Goal: Communication & Community: Answer question/provide support

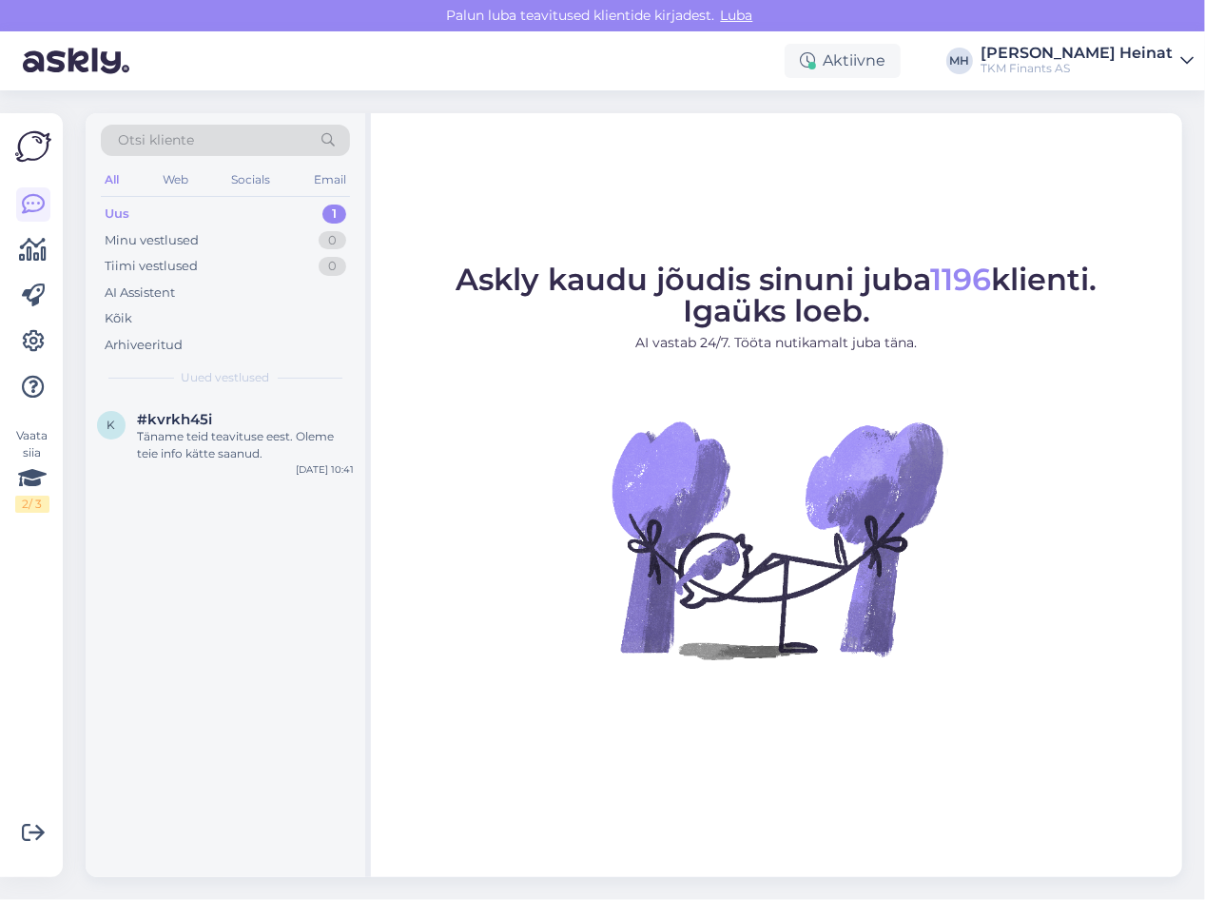
click at [120, 211] on div "Uus" at bounding box center [117, 213] width 25 height 19
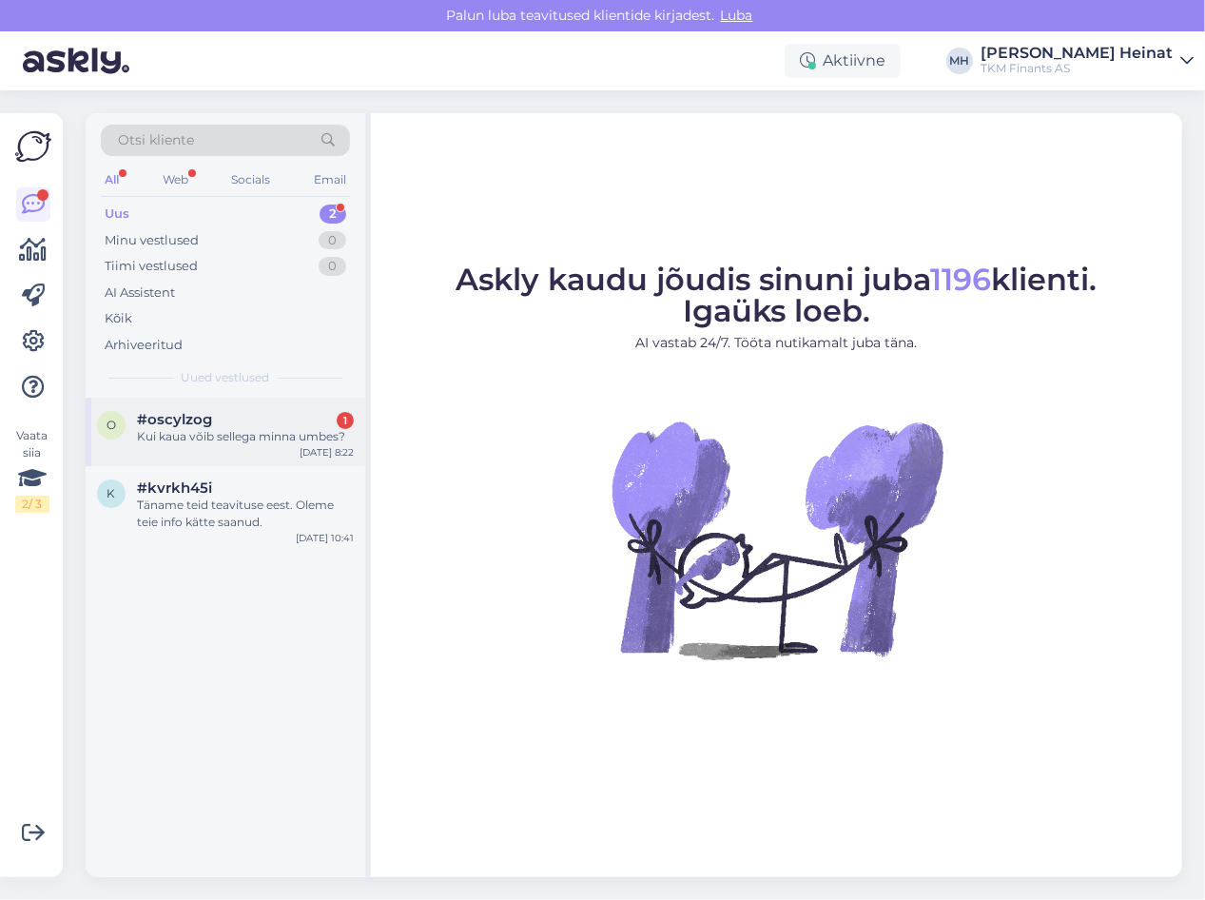
click at [162, 431] on div "Kui kaua võib sellega minna umbes?" at bounding box center [245, 436] width 217 height 17
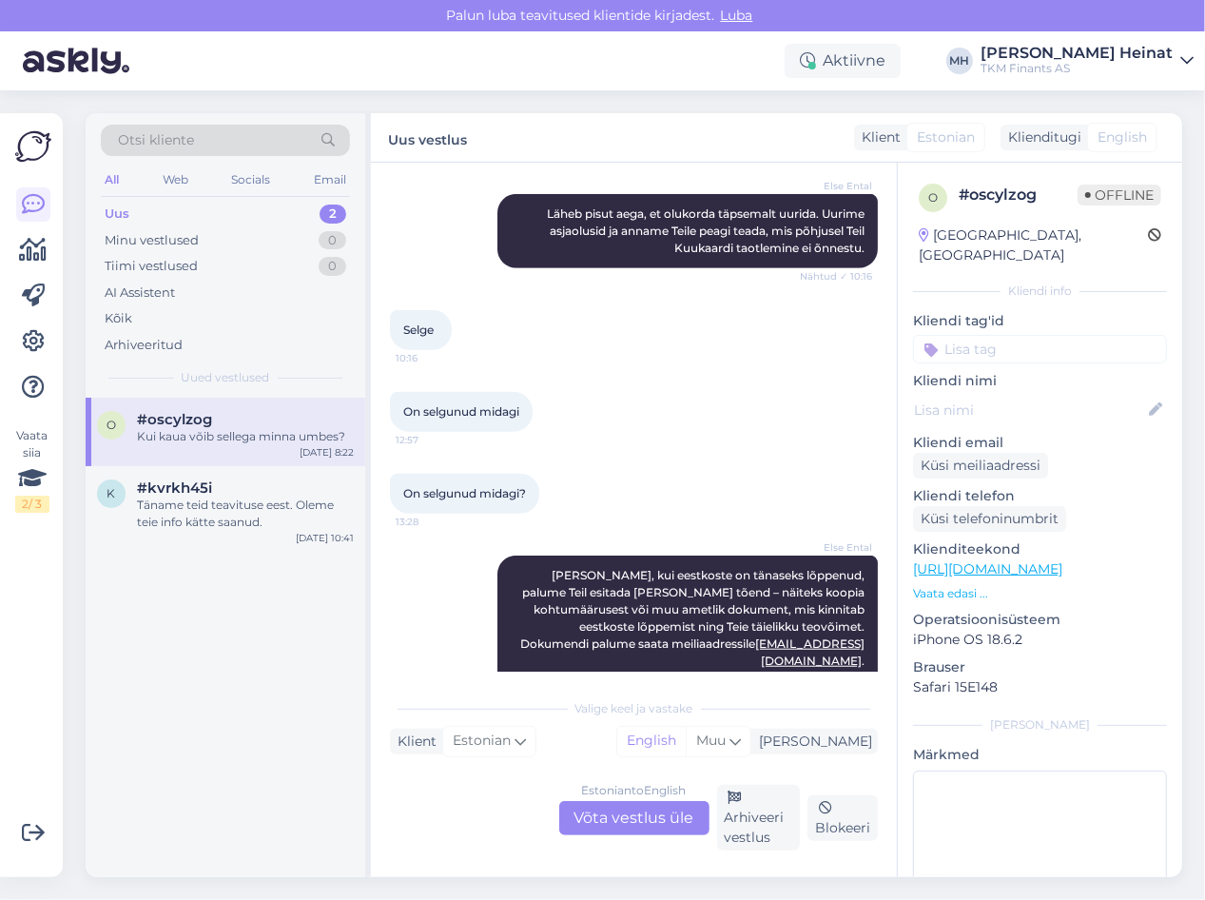
scroll to position [835, 0]
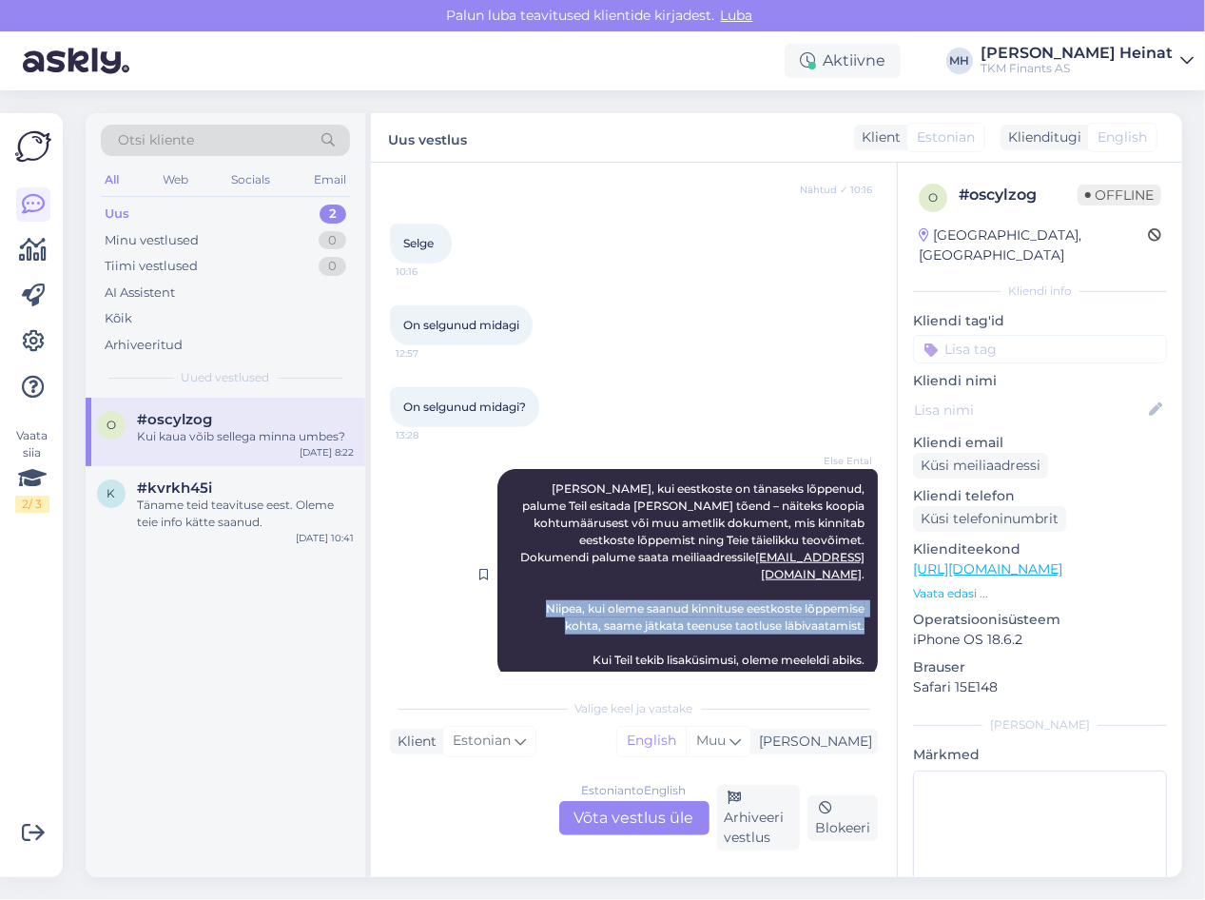
drag, startPoint x: 856, startPoint y: 594, endPoint x: 520, endPoint y: 574, distance: 336.3
click at [520, 574] on div "Else Ental [PERSON_NAME], kui eestkoste on tänaseks lõppenud, palume Teil esita…" at bounding box center [687, 574] width 380 height 211
copy span "Niipea, kui oleme saanud kinnituse eestkoste lõppemise kohta, saame jätkata tee…"
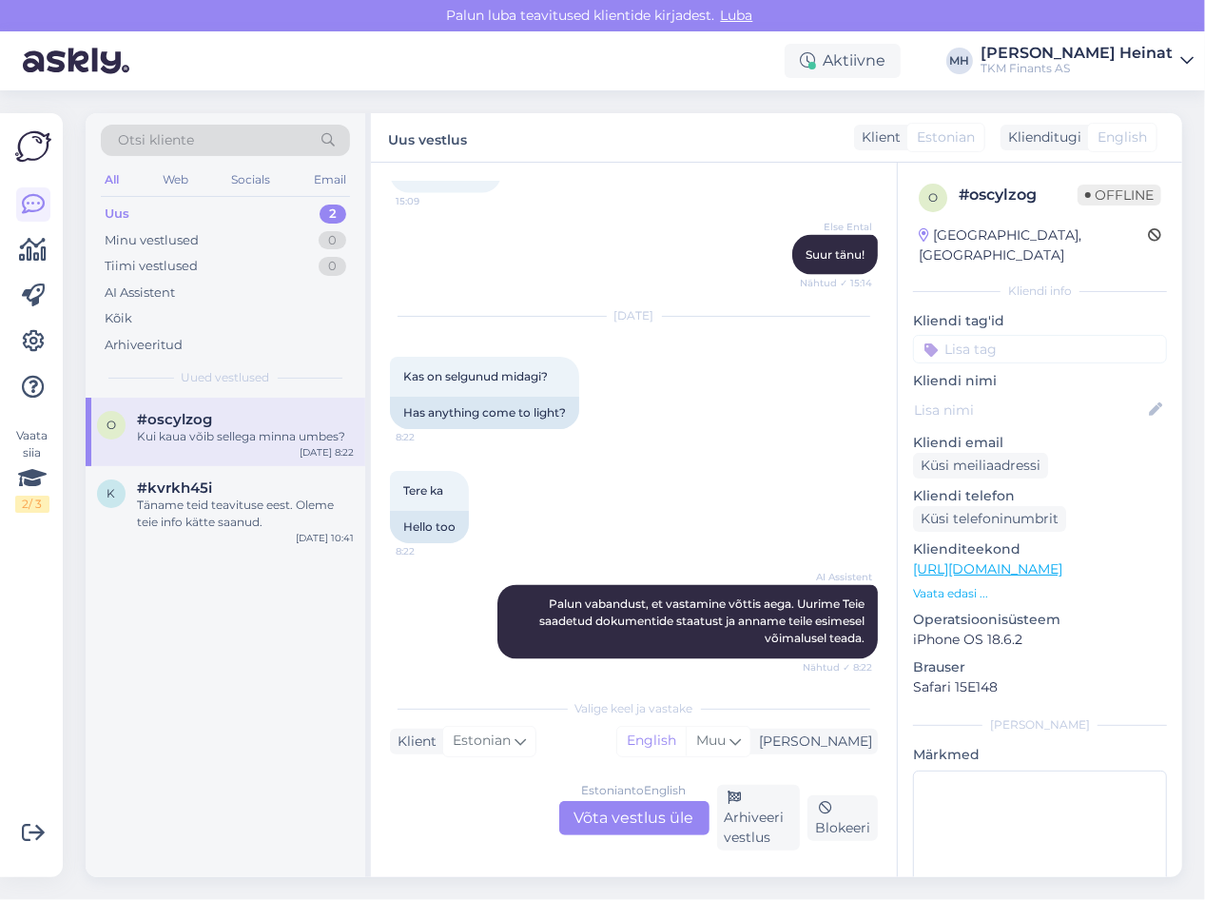
scroll to position [1873, 0]
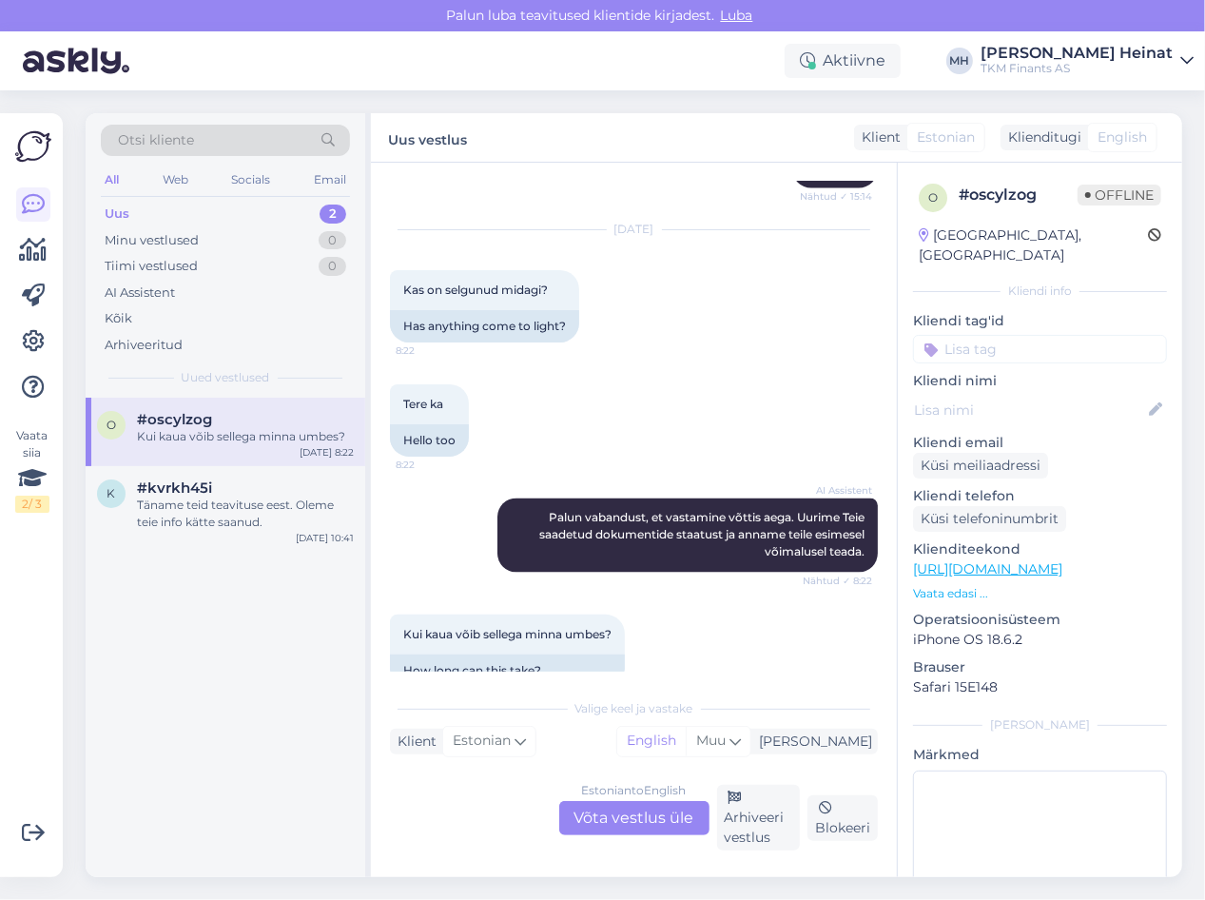
click at [640, 810] on div "Estonian to English Võta vestlus üle" at bounding box center [634, 818] width 150 height 34
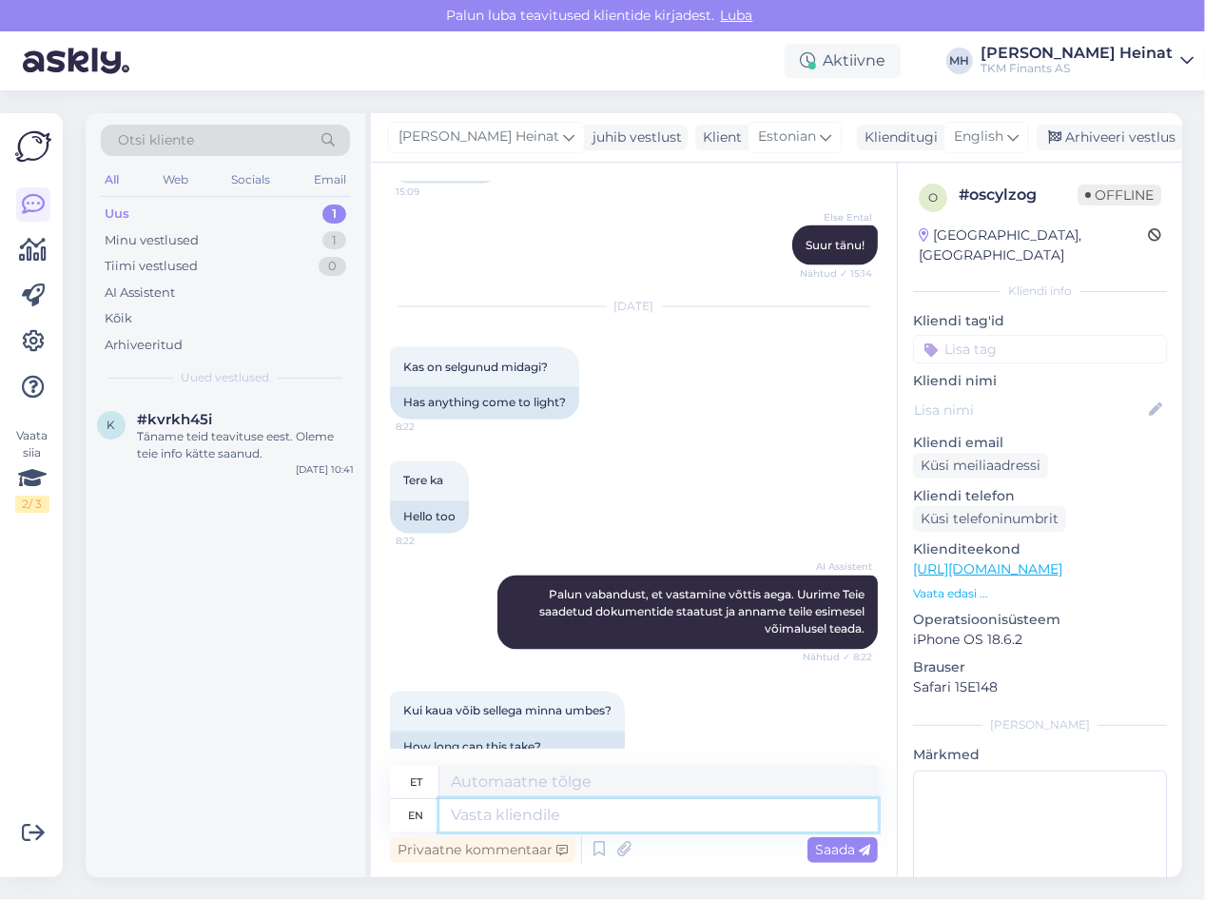
click at [534, 809] on textarea at bounding box center [658, 815] width 438 height 32
type textarea "tere"
type textarea "Tere"
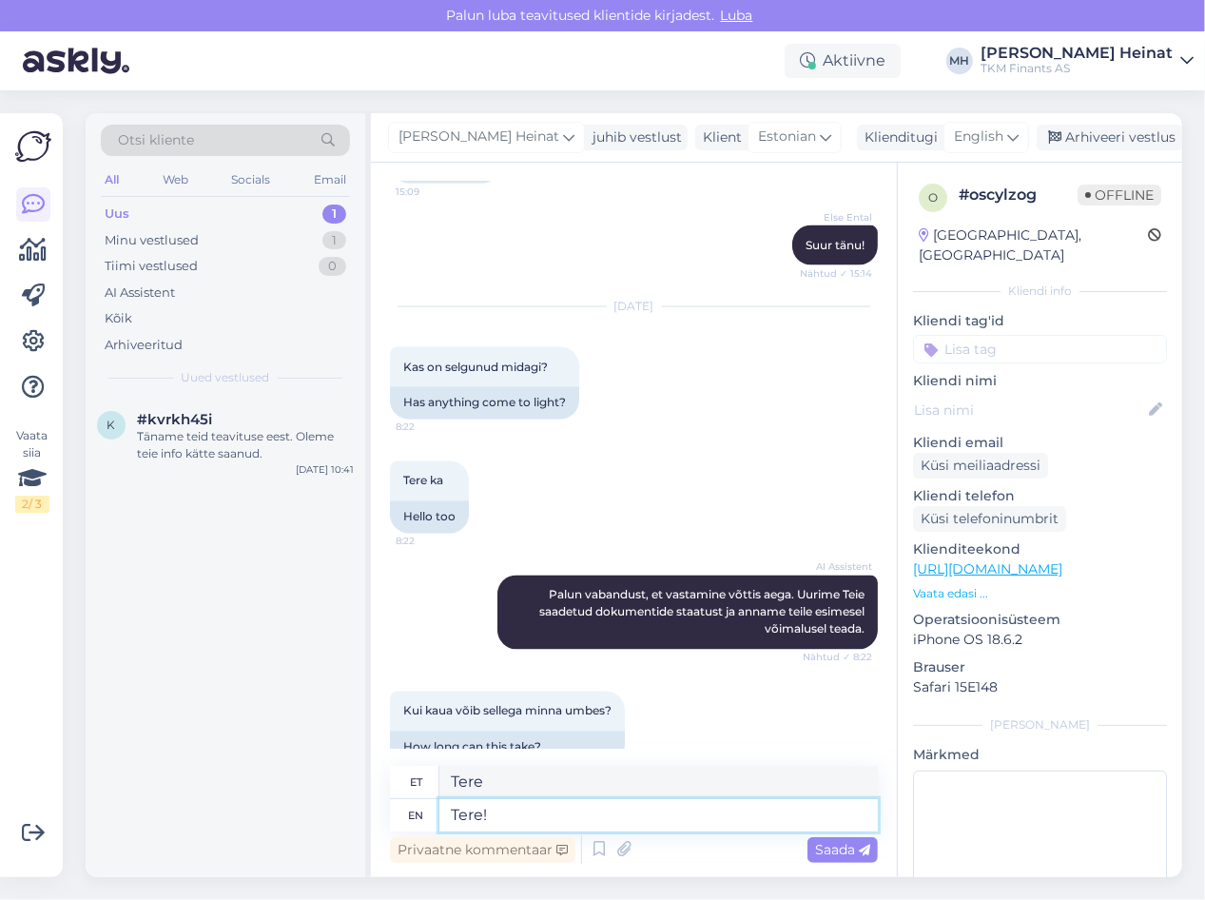
type textarea "Tere!"
paste textarea "Niipea, kui oleme saanud kinnituse eestkoste lõppemise kohta, saame jätkata tee…"
type textarea "Tere! Niipea, kui oleme saanud kinnituse eestkoste lõppemise kohta, saame jätka…"
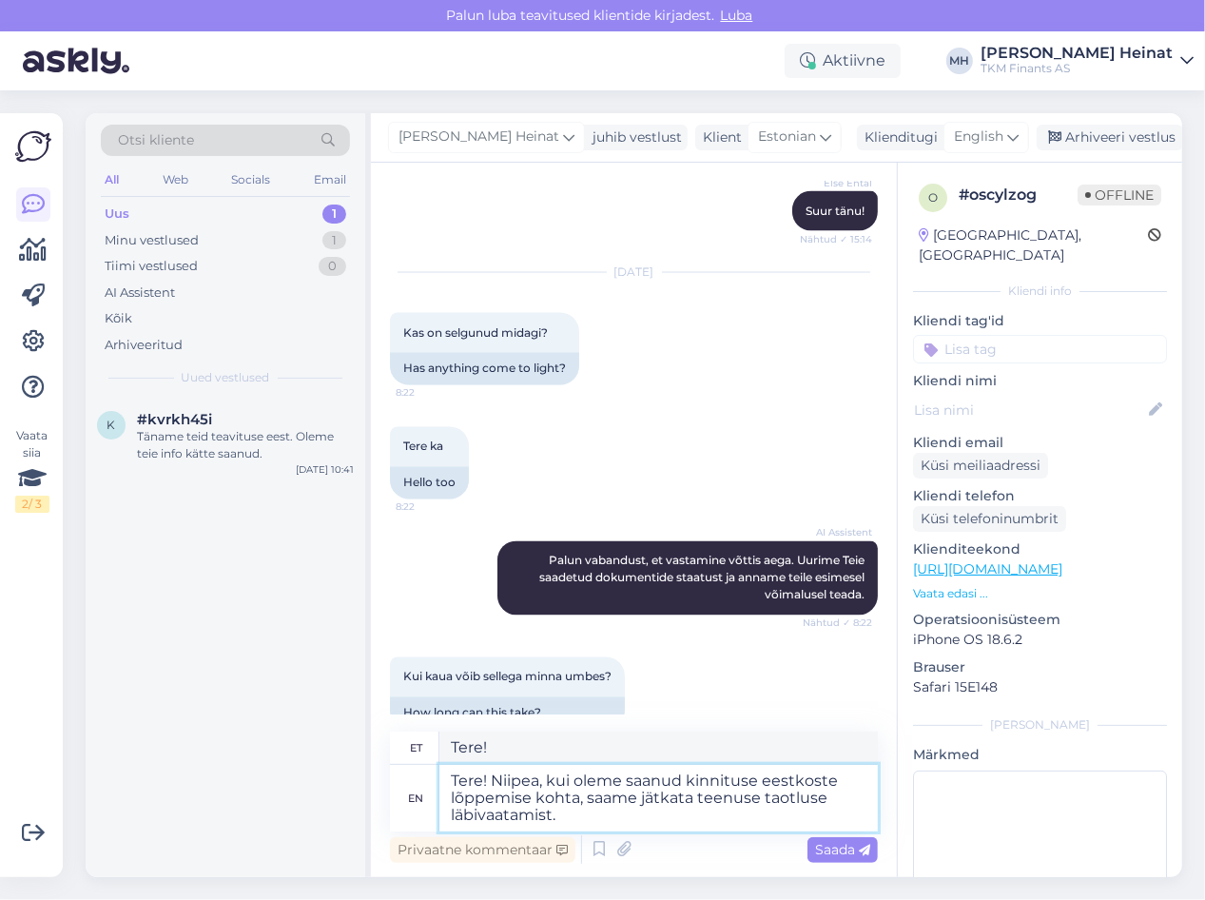
type textarea "Tere! Niipea, kui oleme saanud kinnituse eestkoste lõppemise kohta, saame jätka…"
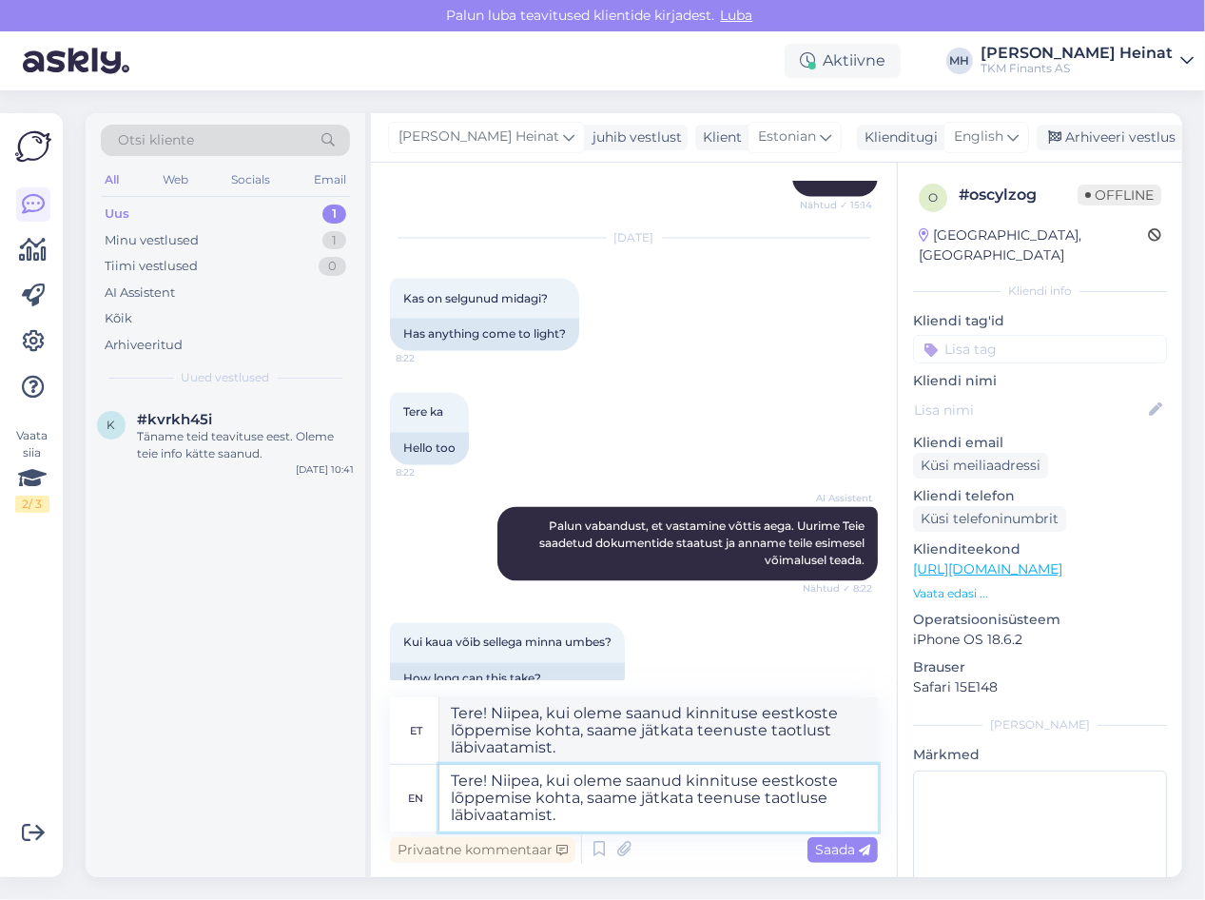
click at [580, 820] on textarea "Tere! Niipea, kui oleme saanud kinnituse eestkoste lõppemise kohta, saame jätka…" at bounding box center [658, 798] width 438 height 67
type textarea "Tere! Niipea, kui oleme saanud kinnituse eestkoste lõppemise kohta, saame jätka…"
click at [566, 749] on textarea "Tere! Niipea, kui oleme saanud kinnituse eestkoste lõppemise kohta, saame jätka…" at bounding box center [658, 730] width 438 height 67
click at [825, 730] on textarea "Tere! Niipea, kui oleme saanud kinnituse eestkoste lõppemise kohta, saame jätka…" at bounding box center [658, 730] width 438 height 67
type textarea "Tere! Niipea, kui oleme saanud kinnituse eestkoste lõppemise kohta, saame jätka…"
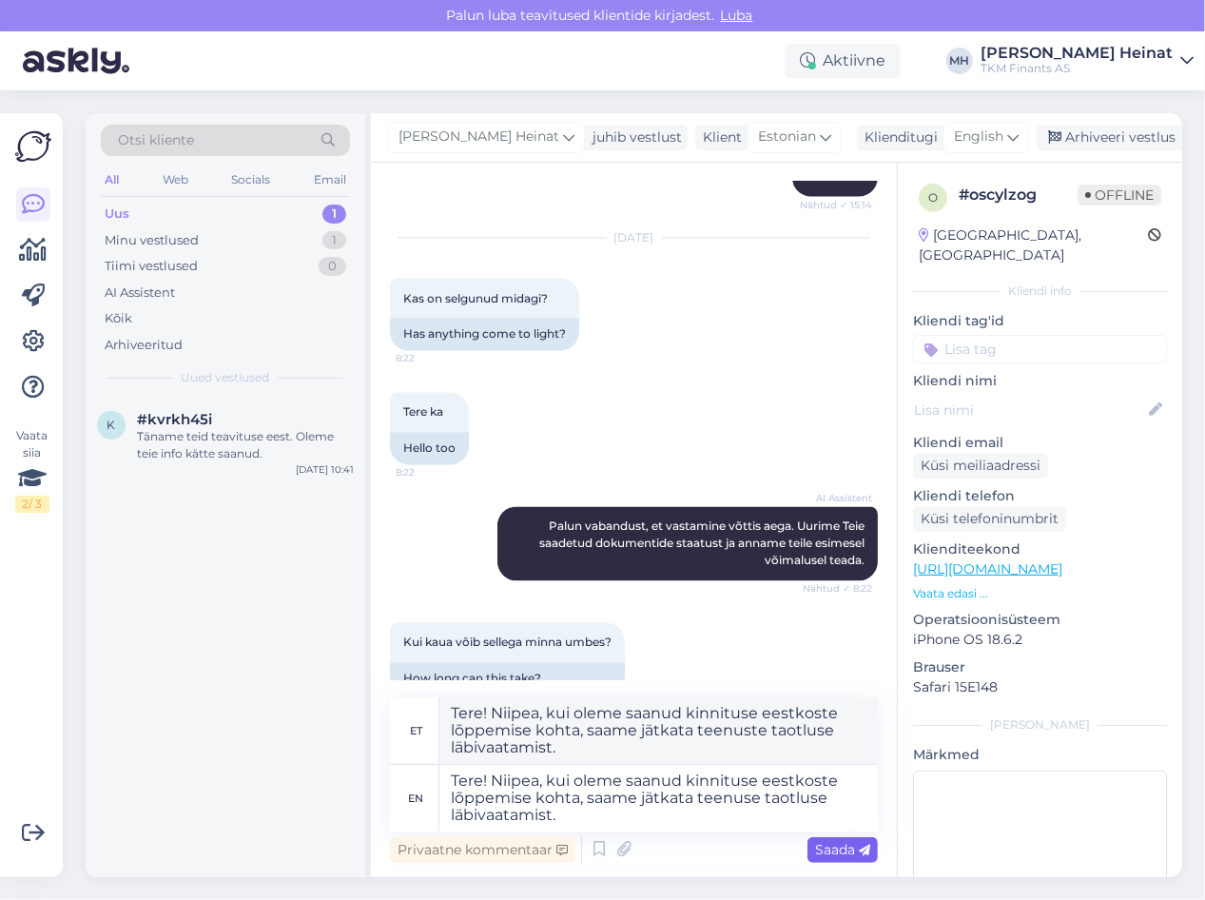
click at [830, 824] on span "Saada" at bounding box center [842, 849] width 55 height 17
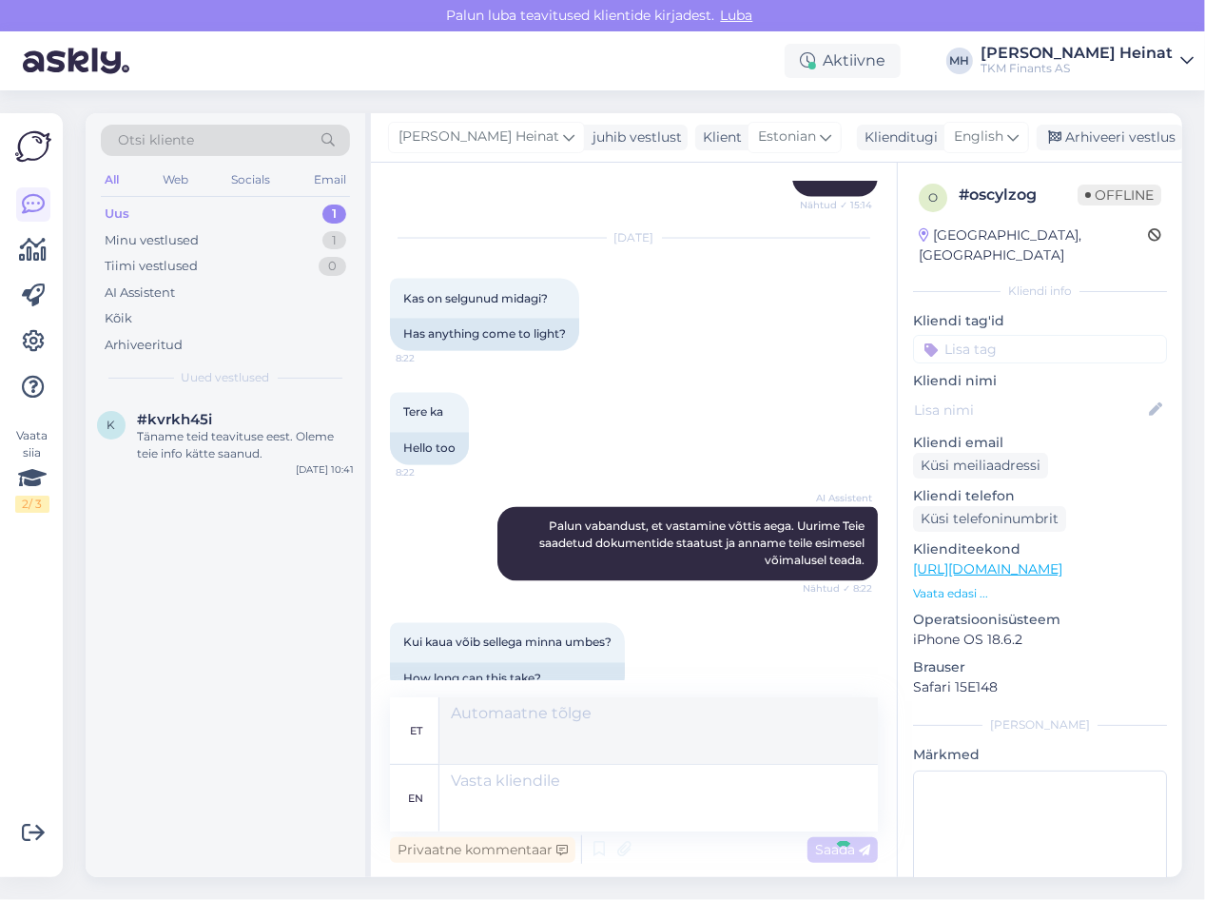
scroll to position [2172, 0]
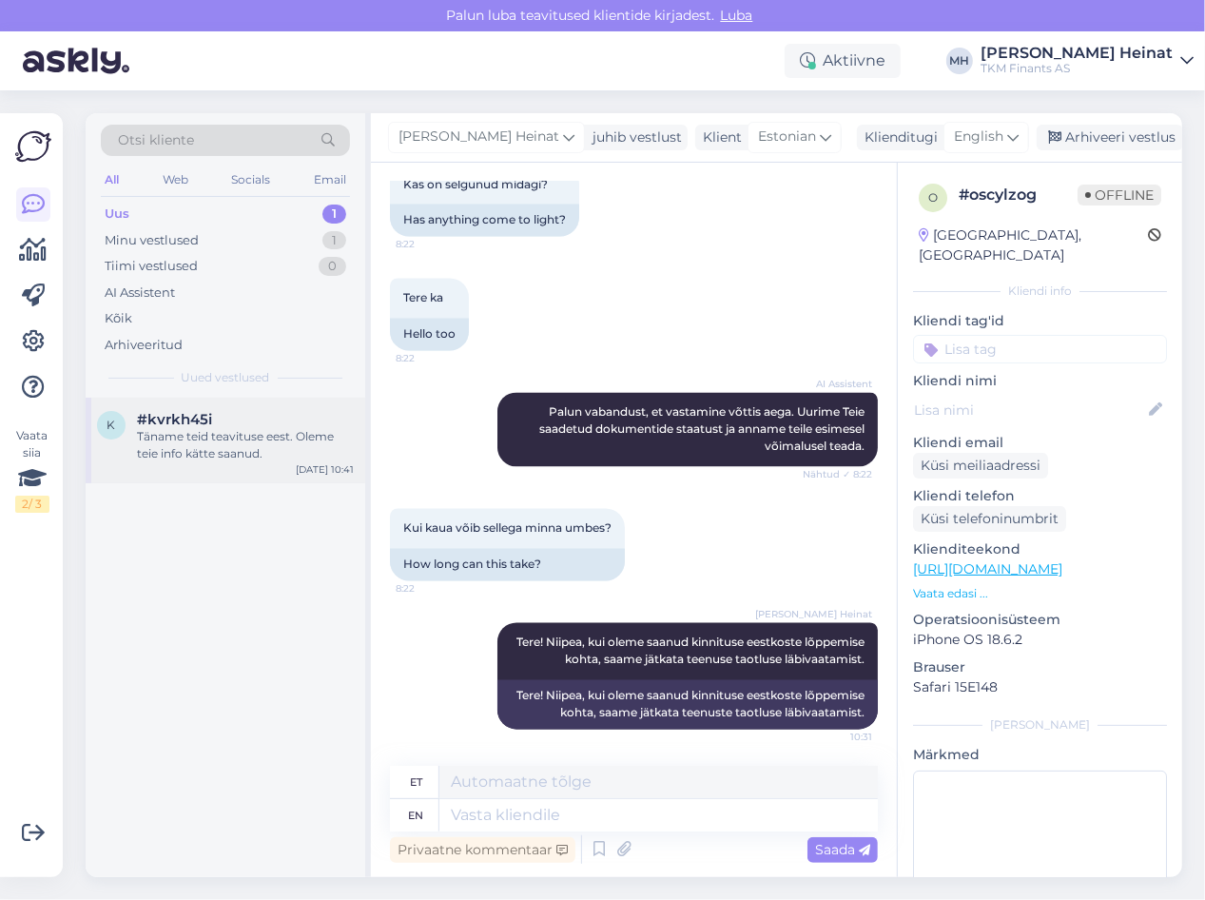
click at [196, 452] on div "Täname teid teavituse eest. Oleme teie info kätte saanud." at bounding box center [245, 445] width 217 height 34
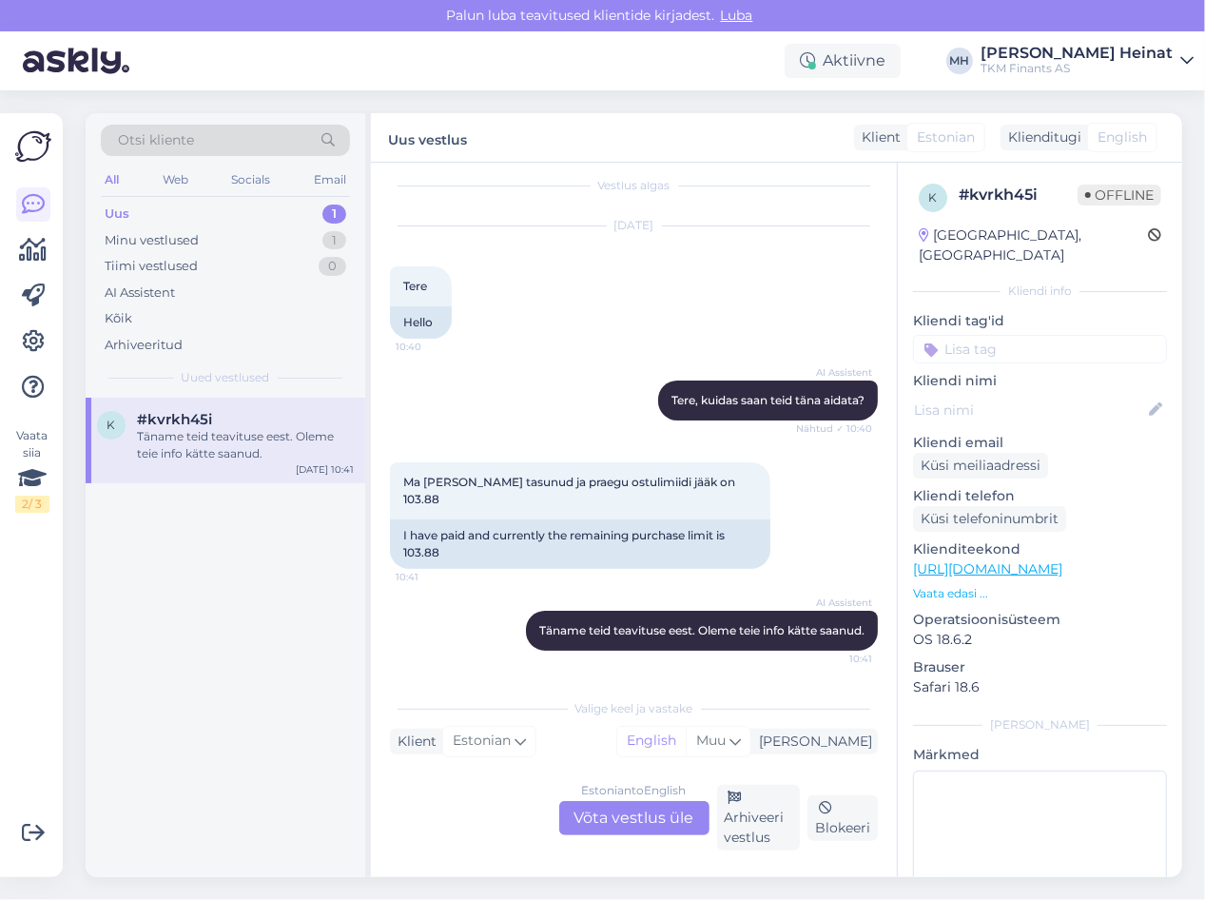
scroll to position [0, 0]
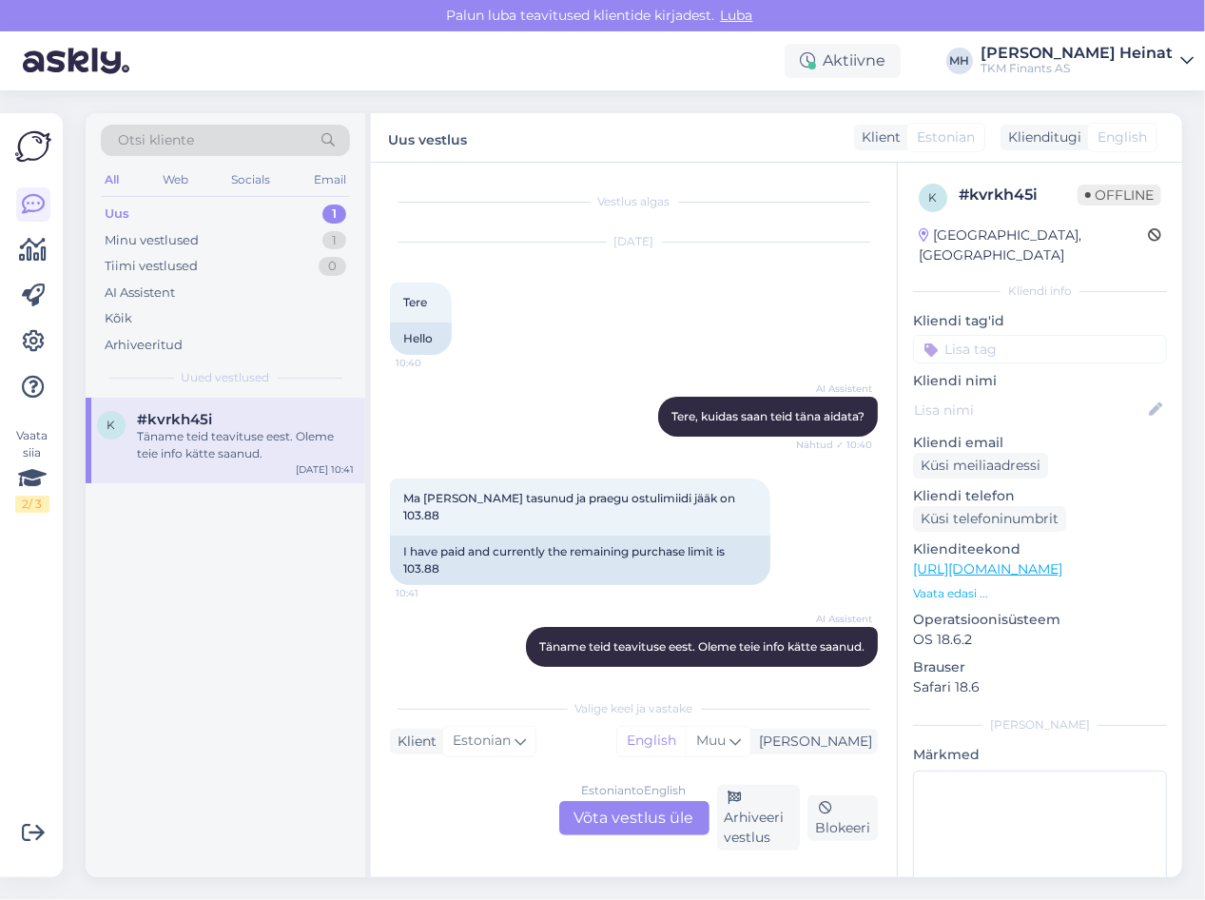
click at [628, 817] on div "Estonian to English Võta vestlus üle" at bounding box center [634, 818] width 150 height 34
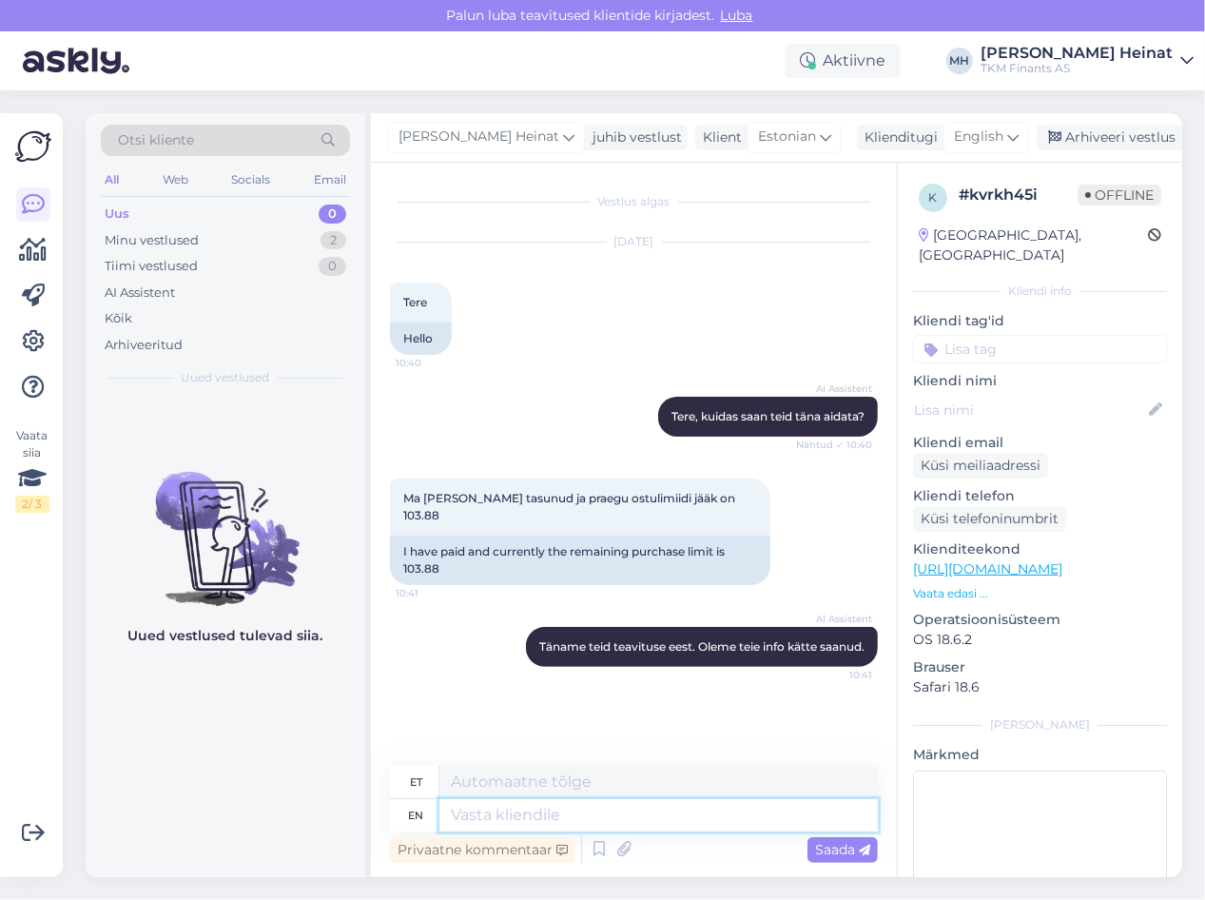
click at [592, 816] on textarea at bounding box center [658, 815] width 438 height 32
type textarea "tere"
type textarea "Tere"
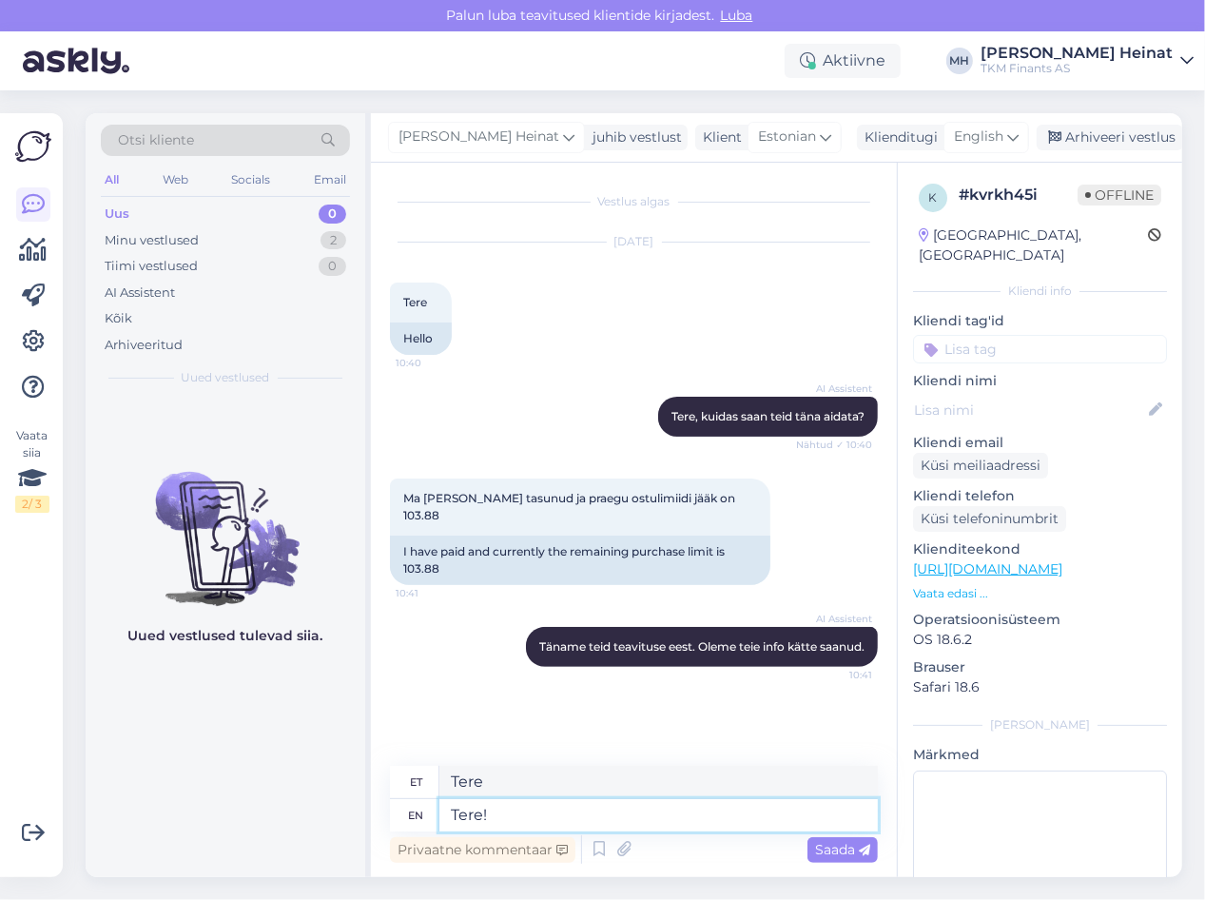
type textarea "Tere!"
type textarea "Tere! palun s"
type textarea "Tere! [GEOGRAPHIC_DATA]"
type textarea "Tere! palun saatke"
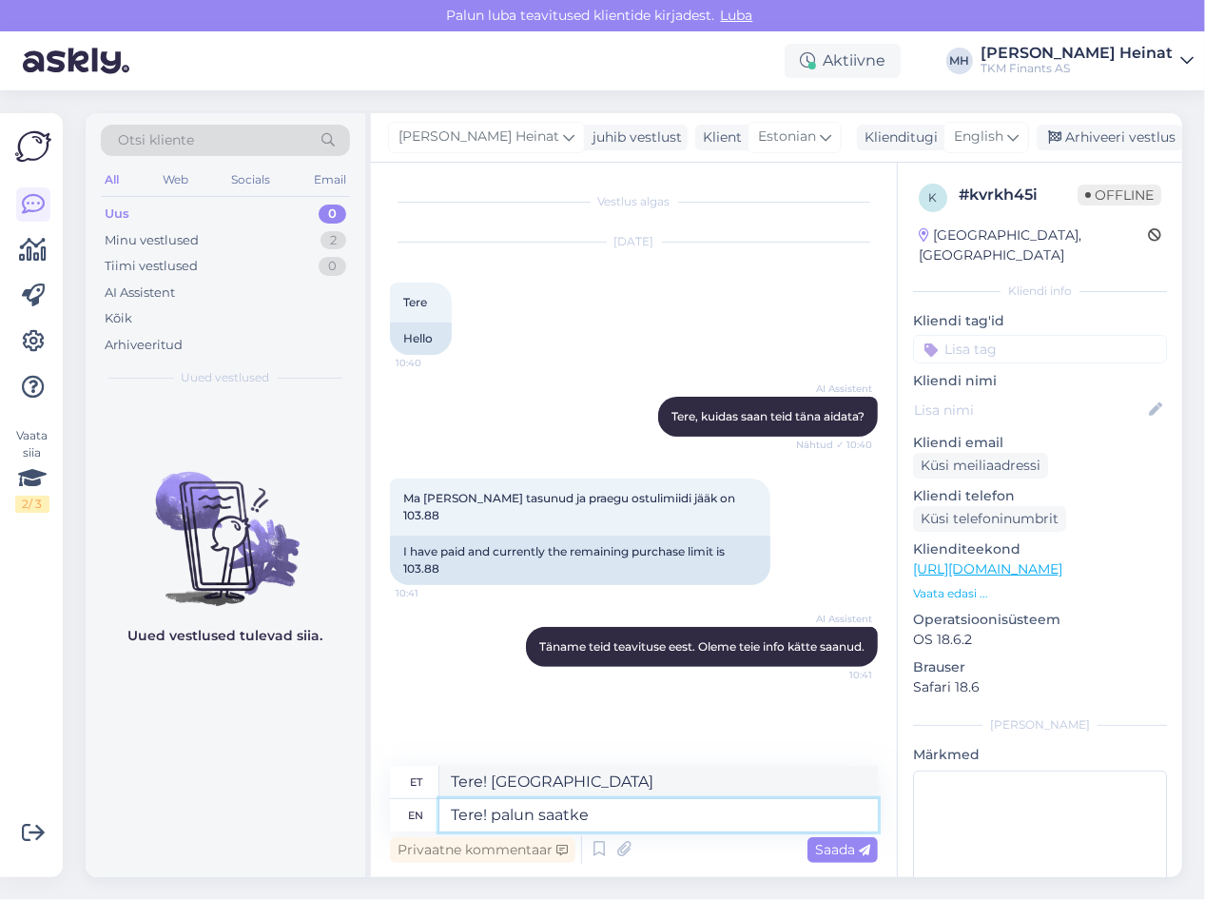
type textarea "Tere! palun saatke"
type textarea "Tere! palun saatke meile"
type textarea "Tere! Palun saatke meile"
type textarea "Tere! palun saatke [PERSON_NAME]"
type textarea "Tere! Palun saatke [PERSON_NAME]"
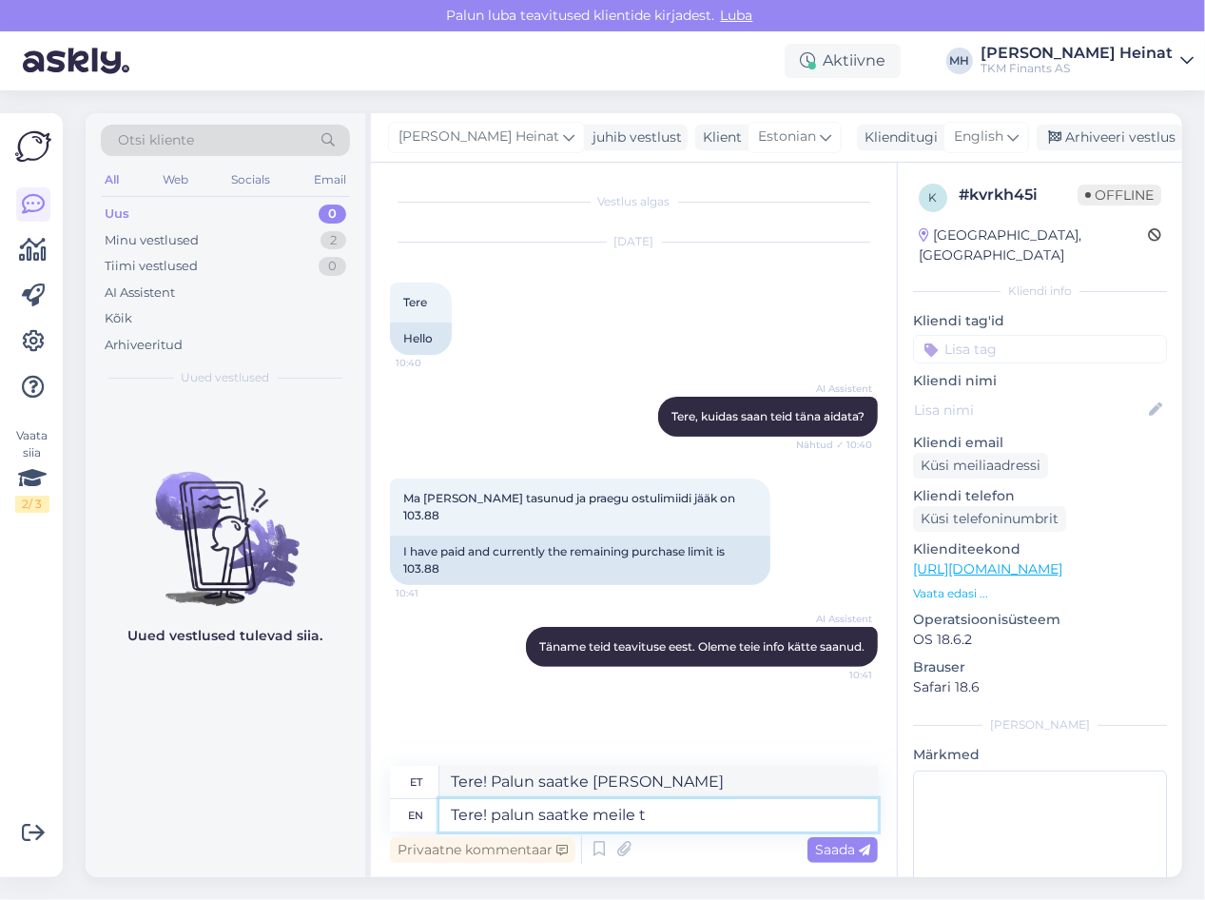
type textarea "Tere! palun saatke meile"
type textarea "Tere! Palun saatke meile"
type textarea "Tere! palun saatke [PERSON_NAME]"
type textarea "Tere! Palun saatke [PERSON_NAME]"
type textarea "Tere! palun saatke [PERSON_NAME] tuvastamiseks"
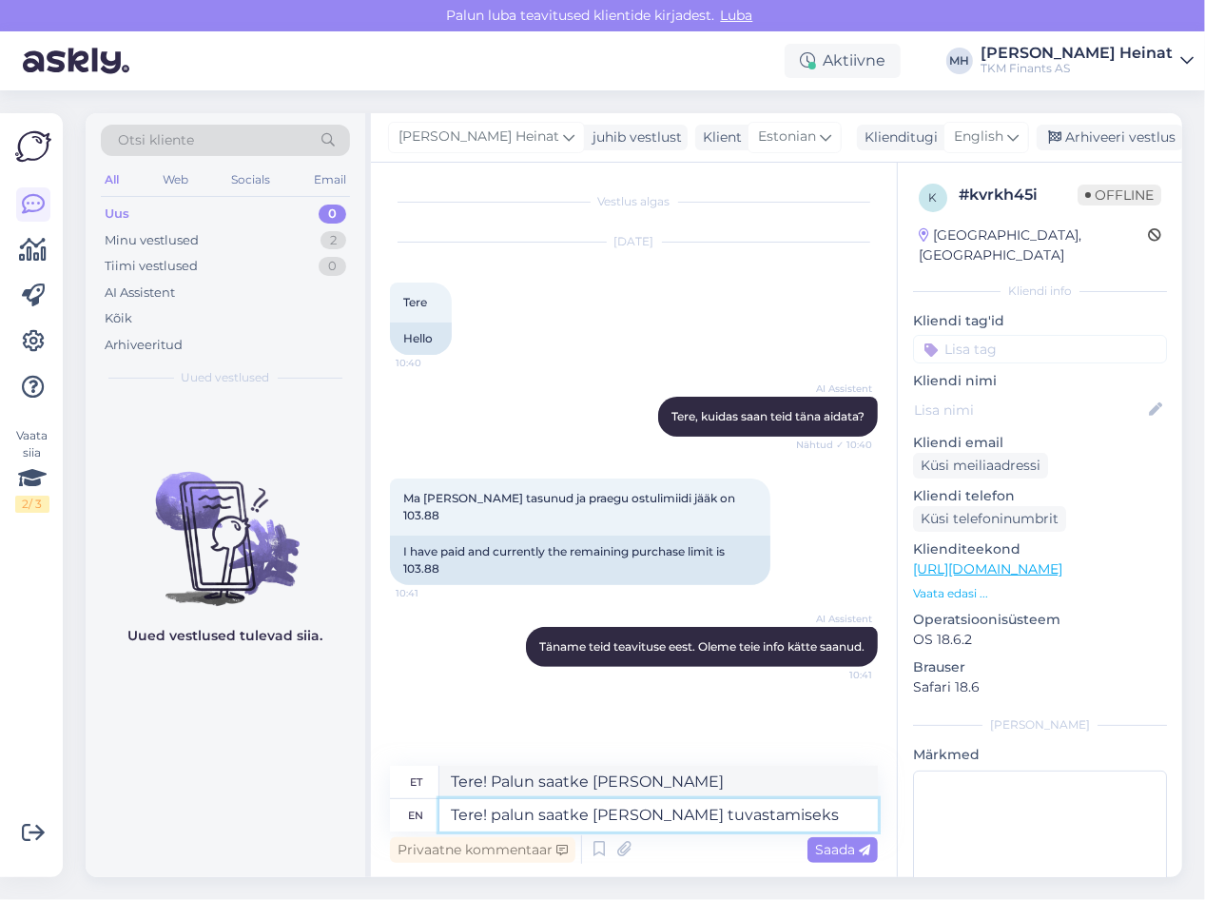
type textarea "Tere! palun saatke [PERSON_NAME] tuvastamiseks"
type textarea "Tere! palun saatke [PERSON_NAME] tuvastamiseks teie"
type textarea "Tere! palun saatke [PERSON_NAME] tuvastamiseks"
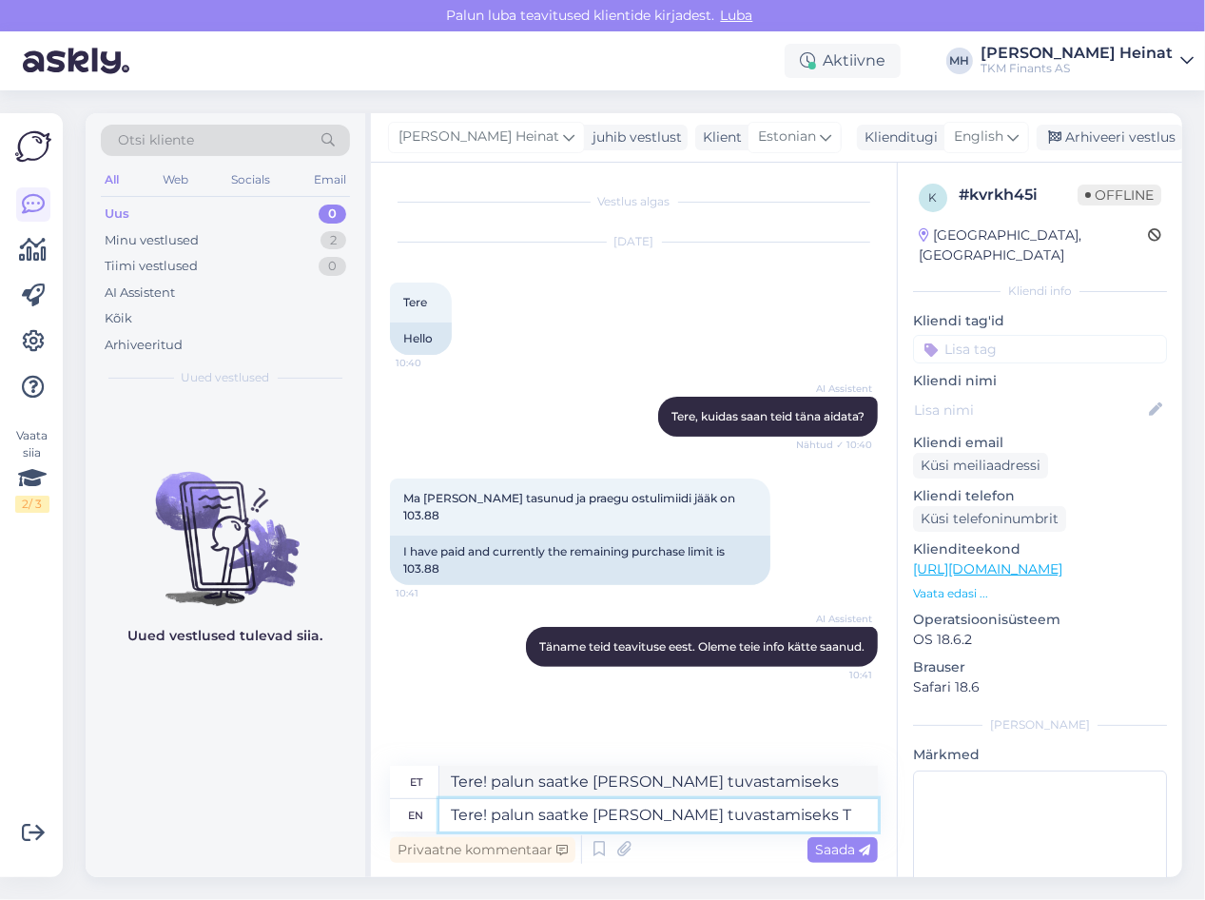
type textarea "Tere! palun saatke [PERSON_NAME] tuvastamiseks Te"
type textarea "Tere! palun saatke [PERSON_NAME] tuvastamiseks T"
type textarea "Tere! palun saatke [PERSON_NAME] tuvastamiseks Teie"
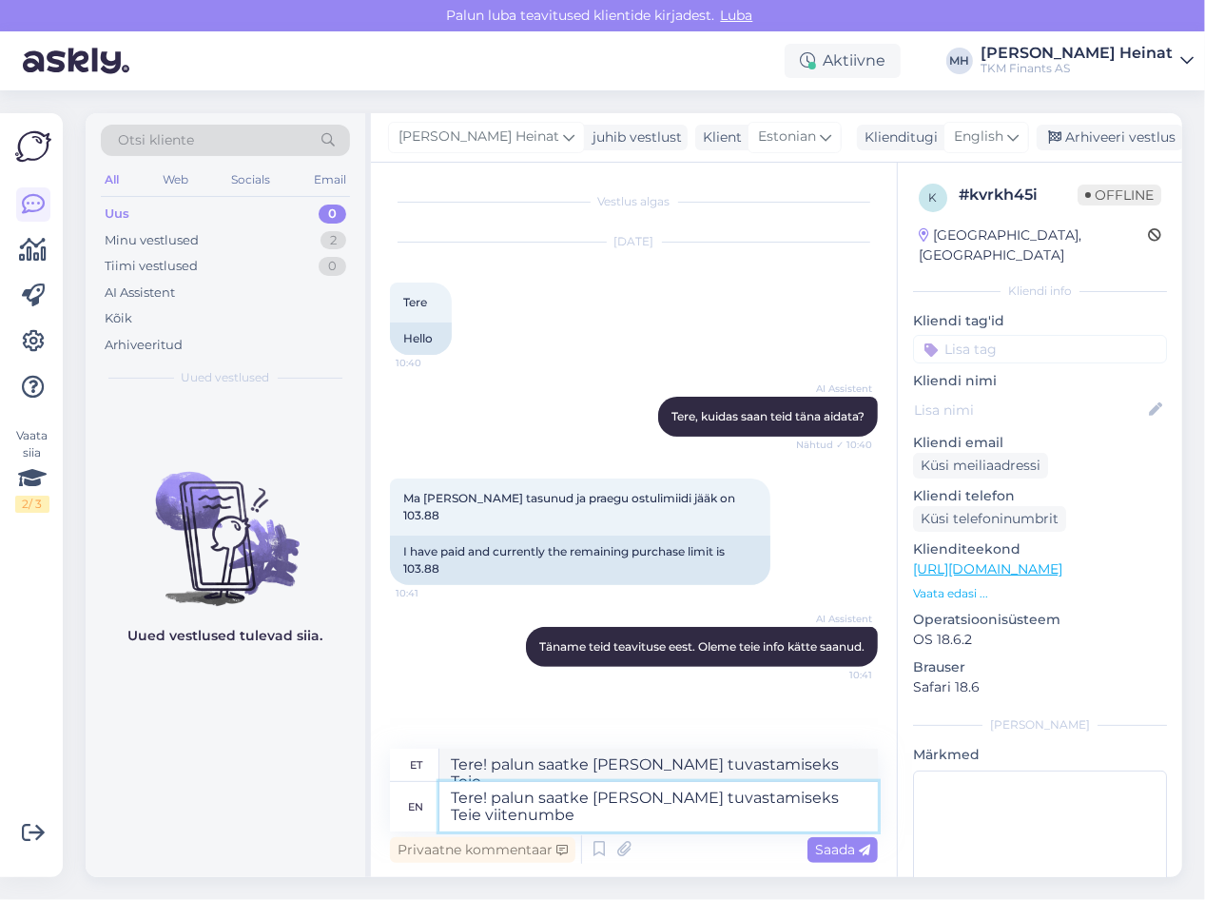
type textarea "Tere! palun saatke [PERSON_NAME] tuvastamiseks Teie viitenumber"
type textarea "Tere! palun saatke [PERSON_NAME] tuvastamiseks Teie viitenumber."
click at [503, 802] on textarea "Tere! palun saatke [PERSON_NAME] tuvastamiseks Teie viitenumber." at bounding box center [658, 806] width 438 height 49
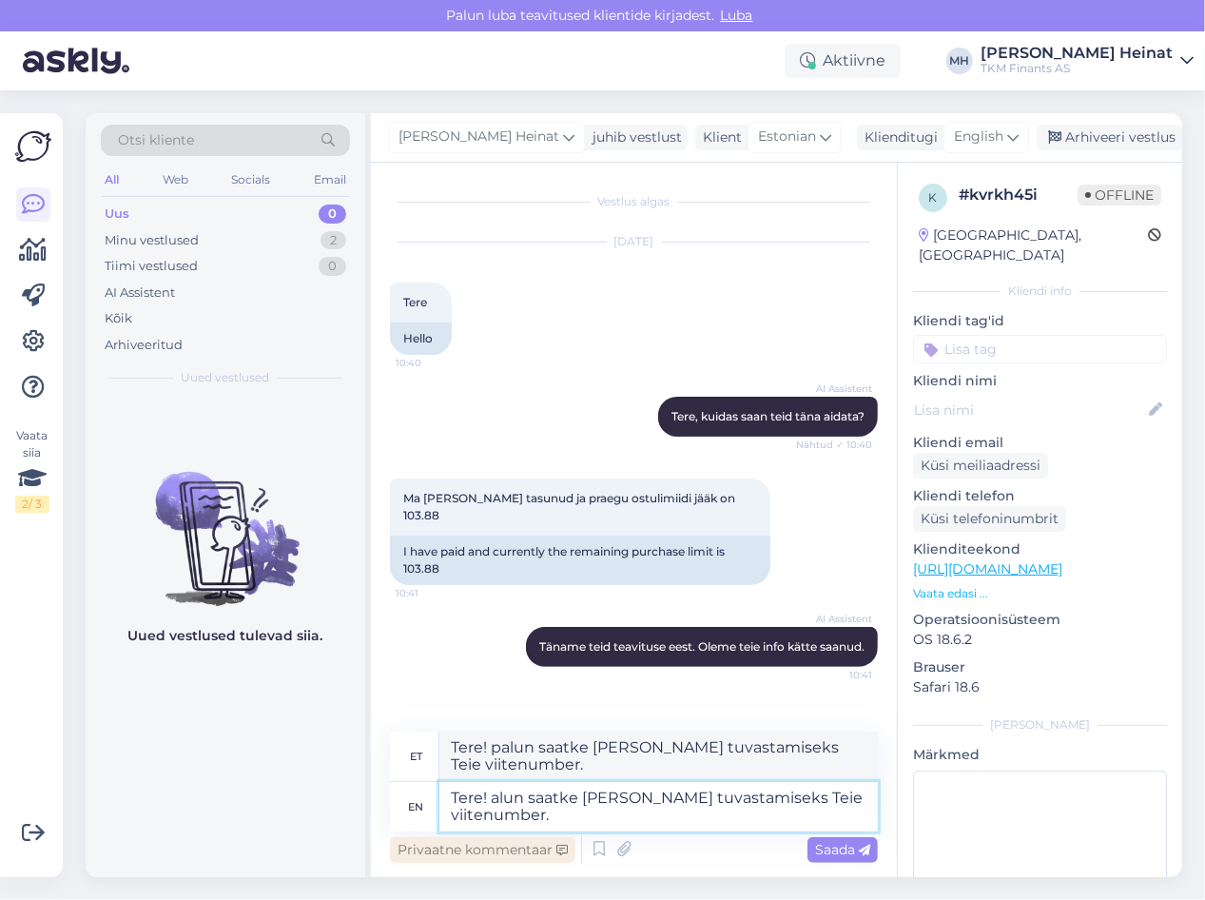
type textarea "Tere! Palun saatke meile Teie tuvastamiseks Teie viitenumber."
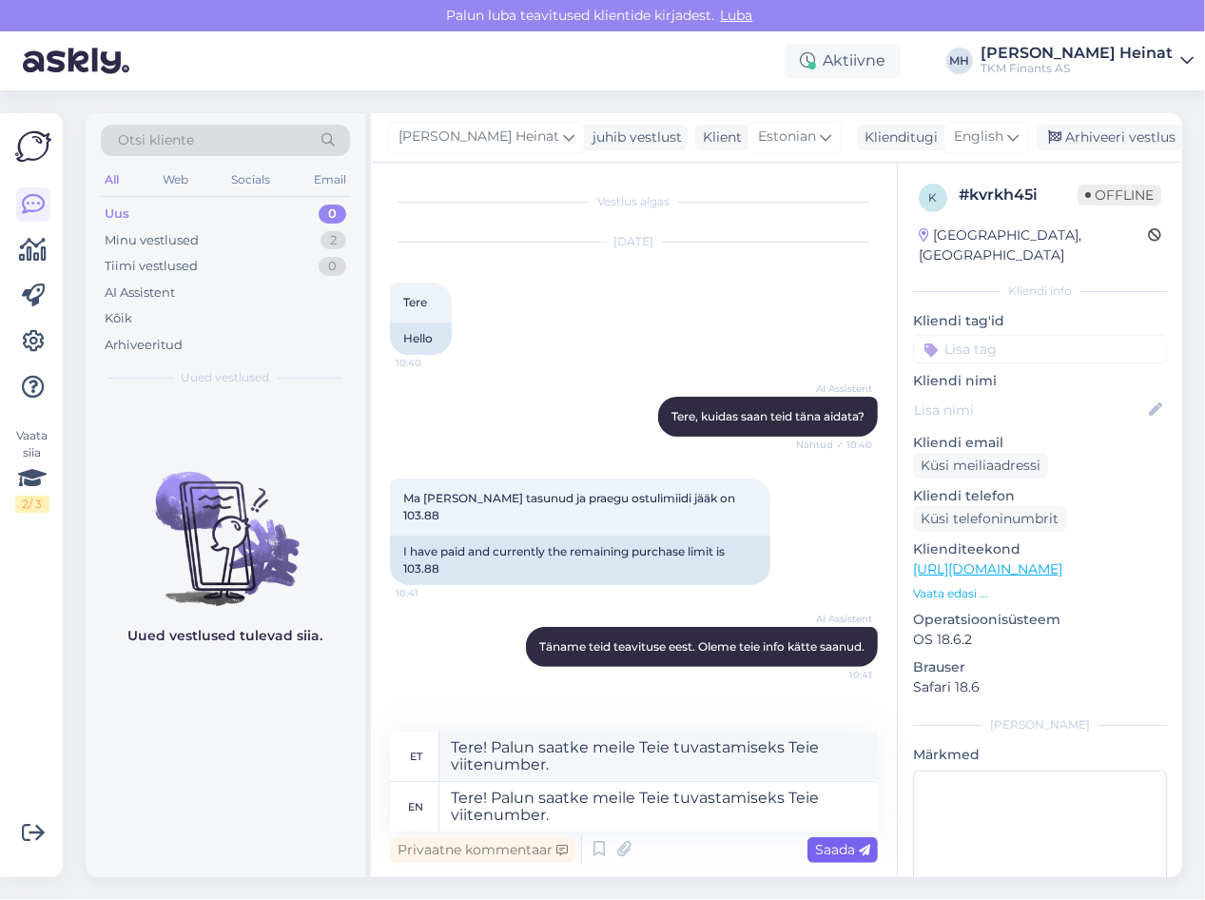
click at [826, 824] on span "Saada" at bounding box center [842, 849] width 55 height 17
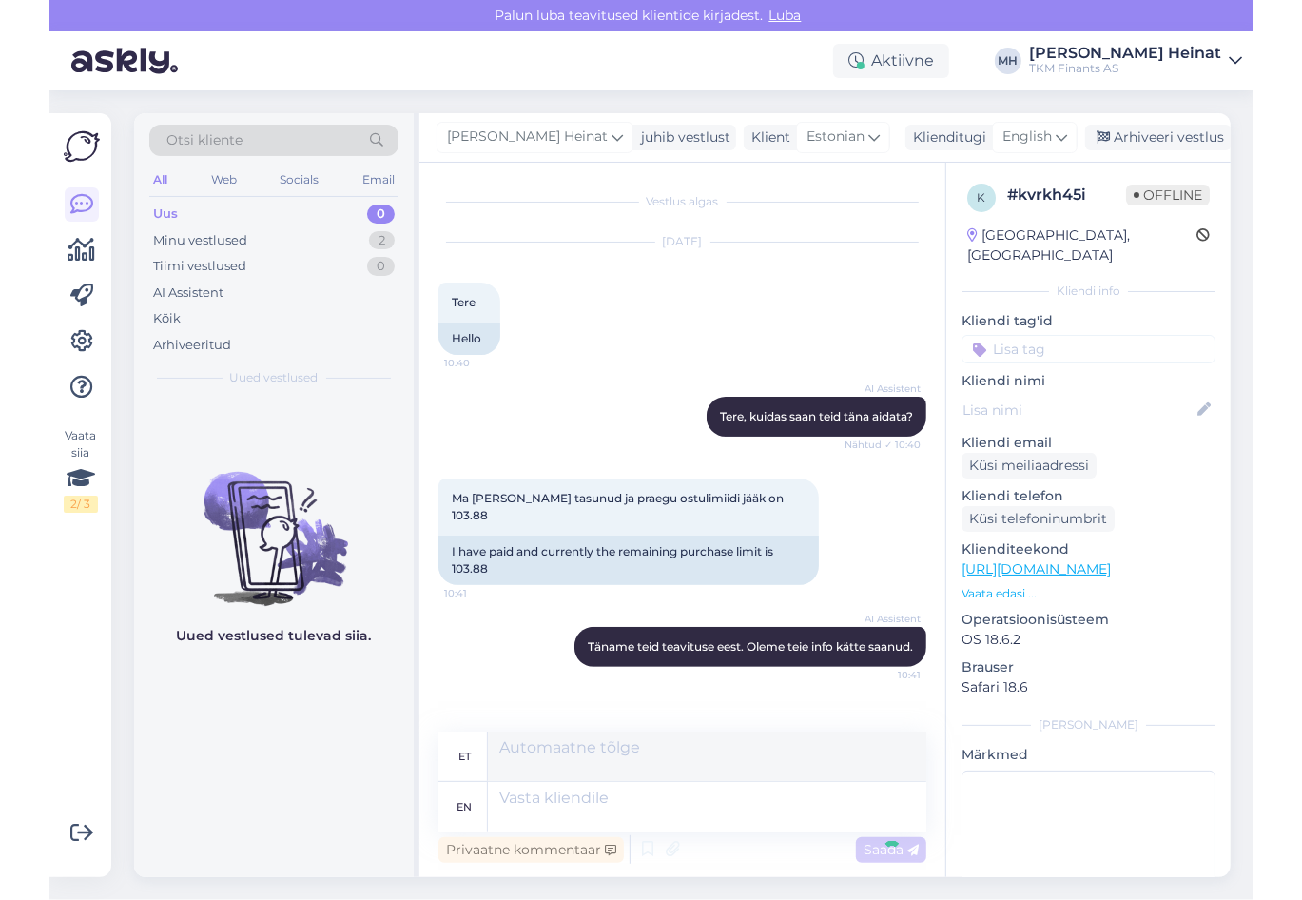
scroll to position [109, 0]
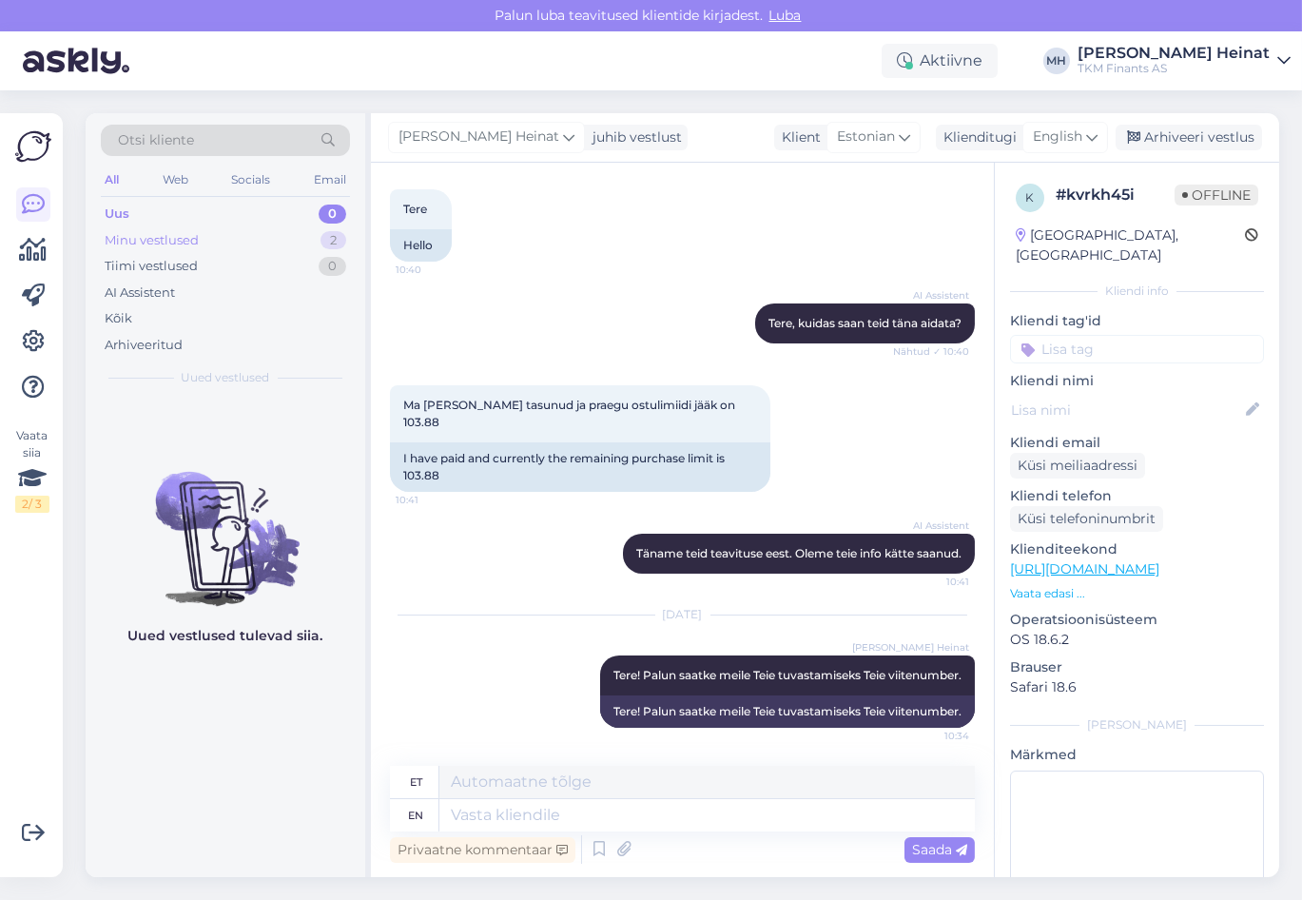
click at [167, 236] on div "Minu vestlused" at bounding box center [152, 240] width 94 height 19
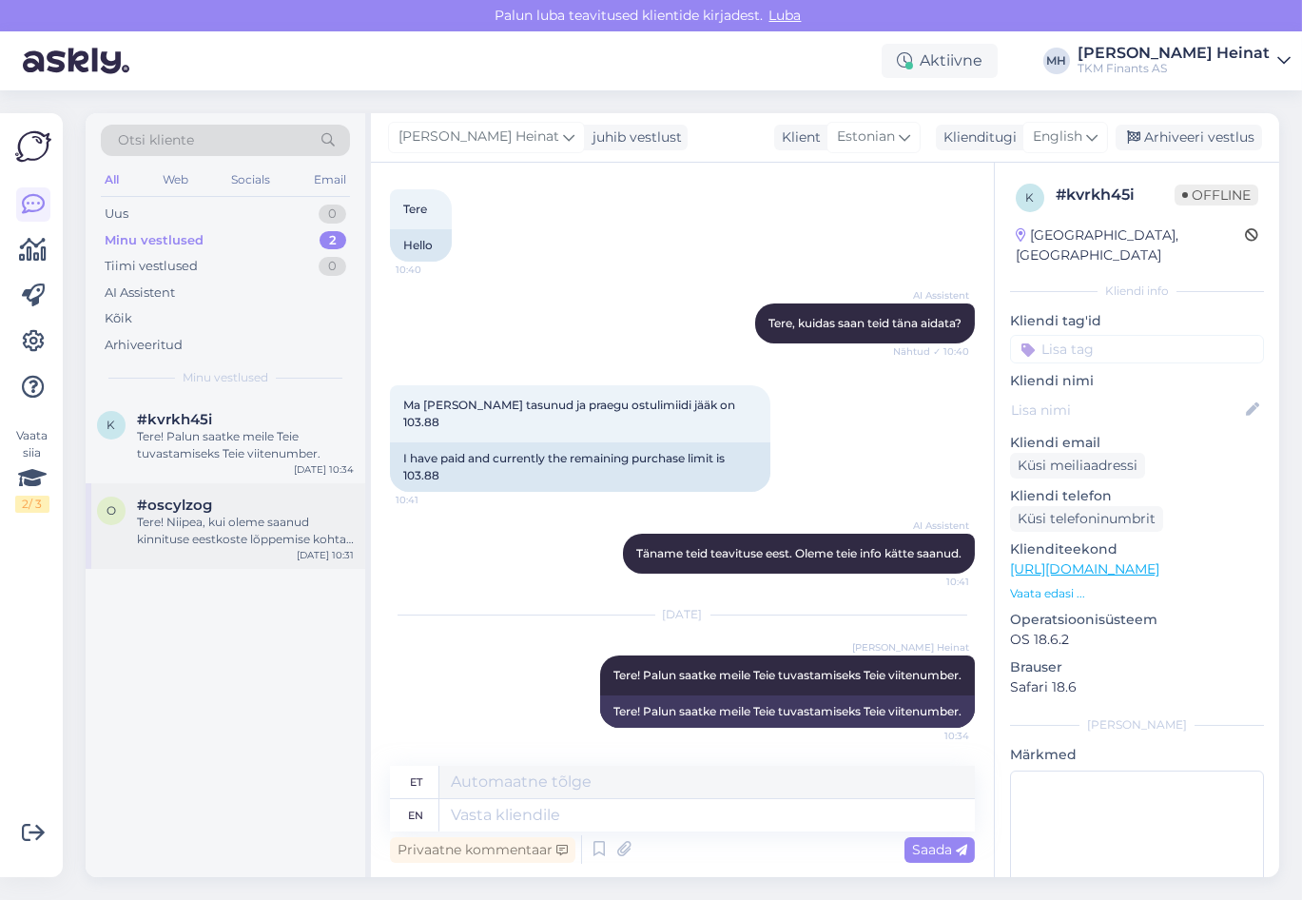
click at [223, 523] on div "Tere! Niipea, kui oleme saanud kinnituse eestkoste lõppemise kohta, saame jätka…" at bounding box center [245, 531] width 217 height 34
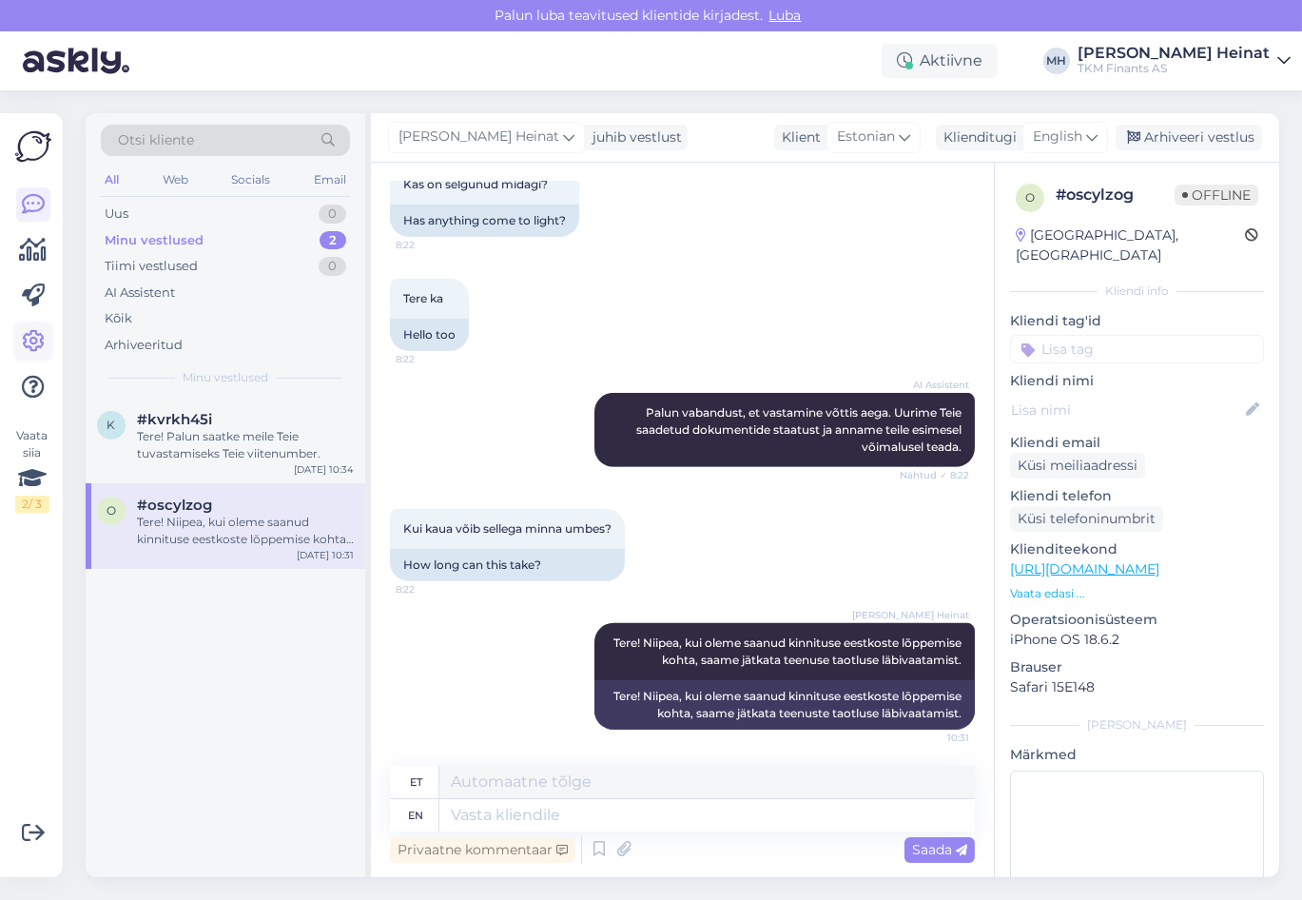
click at [34, 340] on icon at bounding box center [33, 341] width 23 height 23
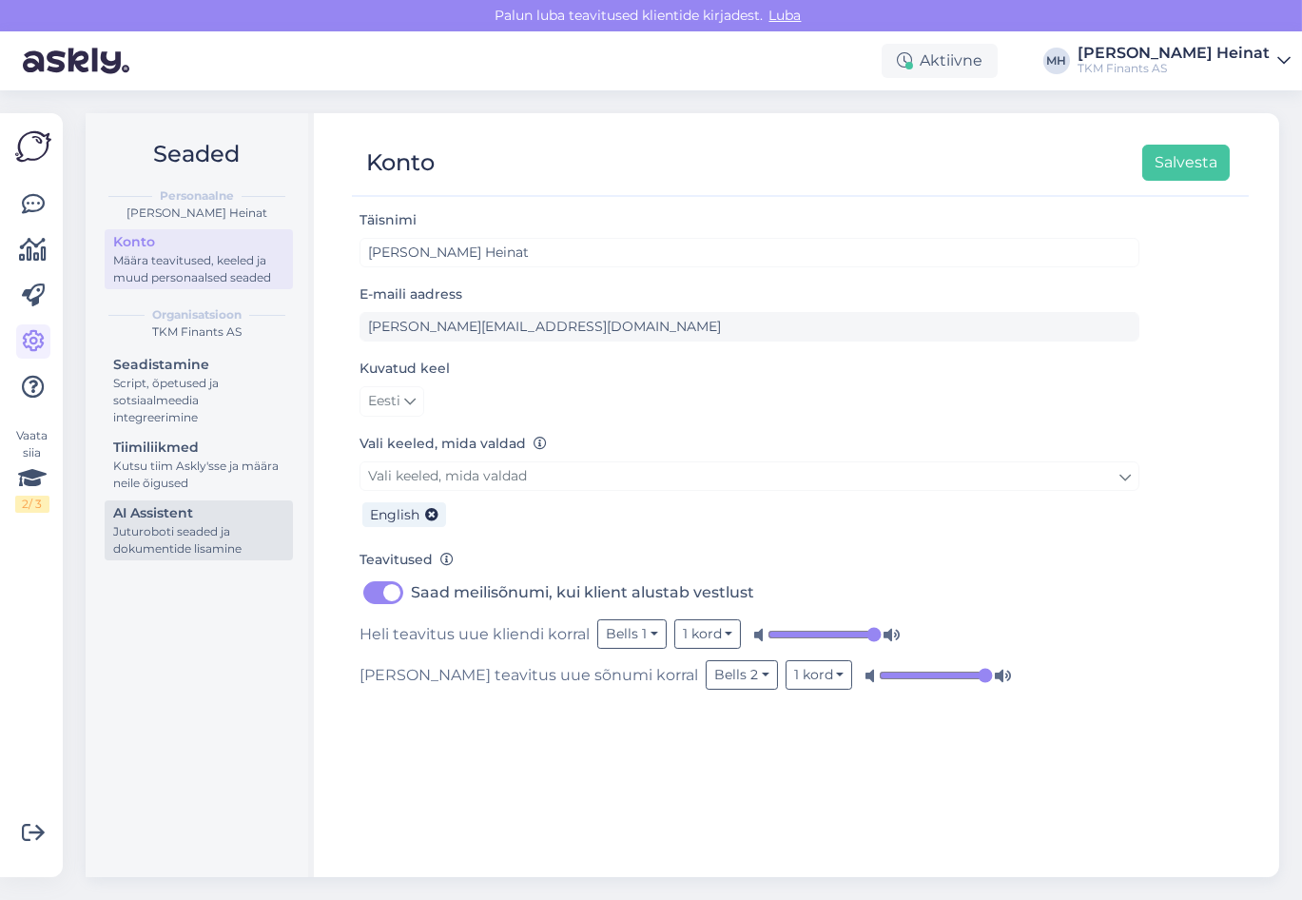
click at [180, 545] on div "Juturoboti seaded ja dokumentide lisamine" at bounding box center [198, 540] width 171 height 34
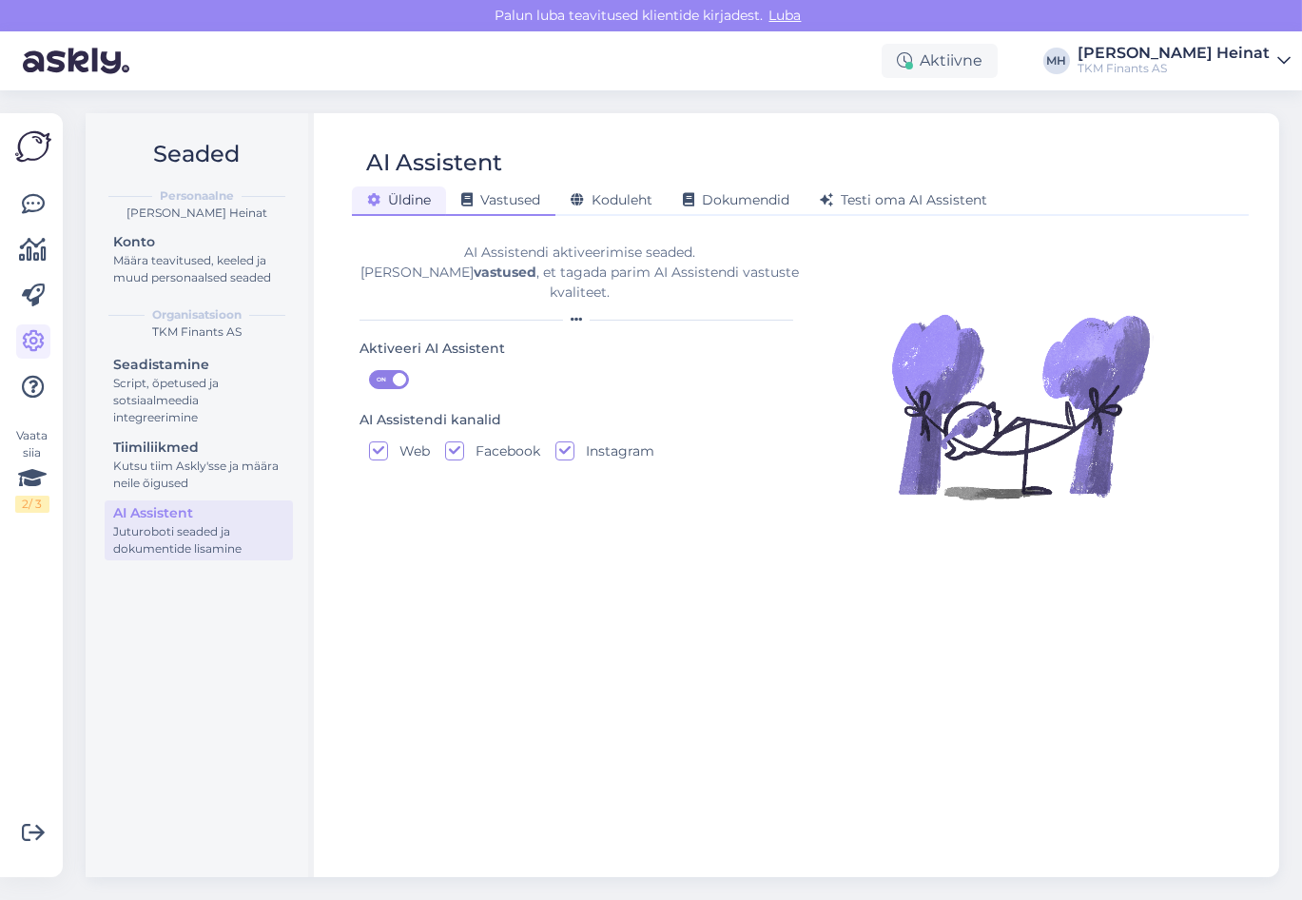
click at [495, 197] on span "Vastused" at bounding box center [500, 199] width 79 height 17
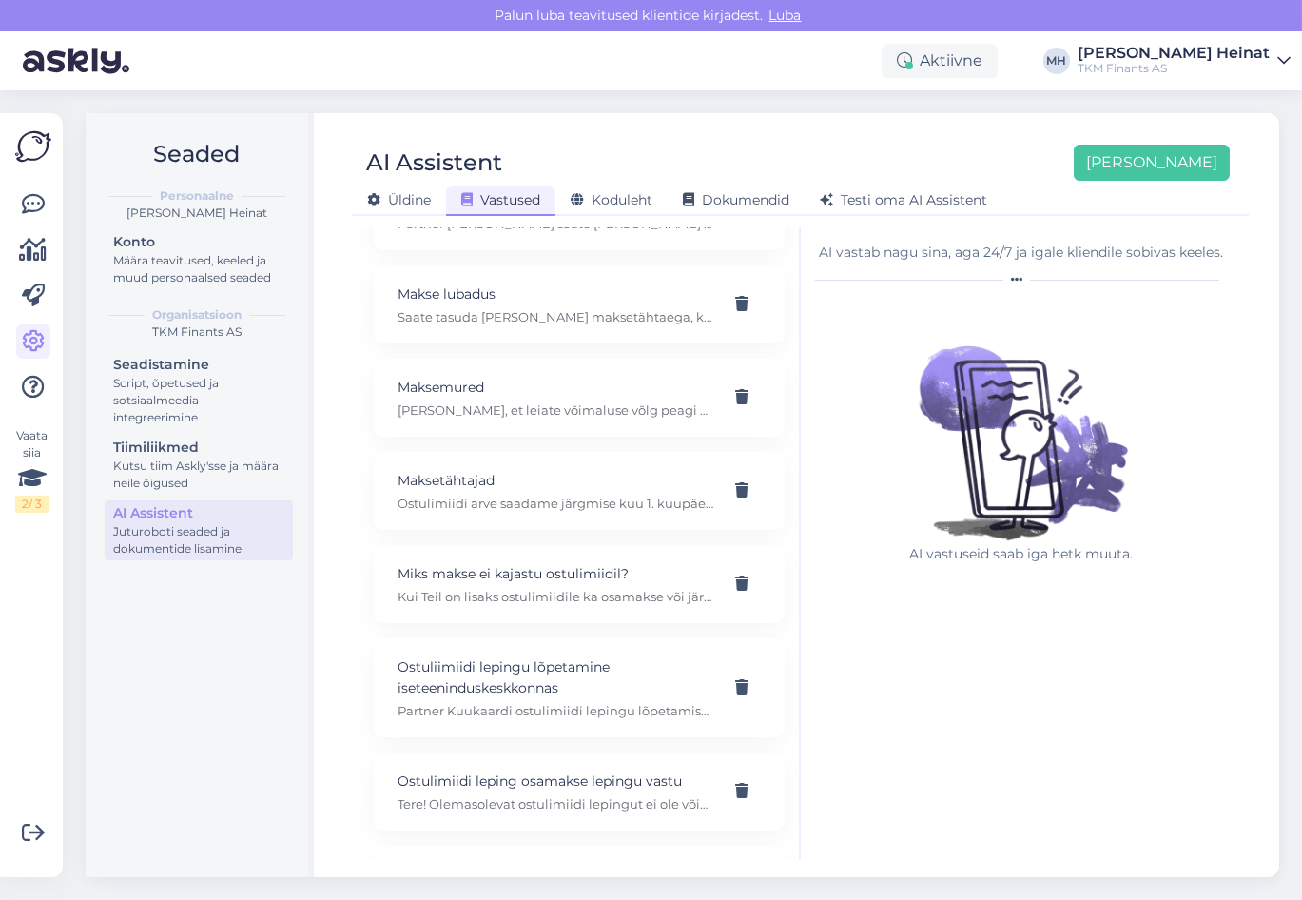
scroll to position [1296, 0]
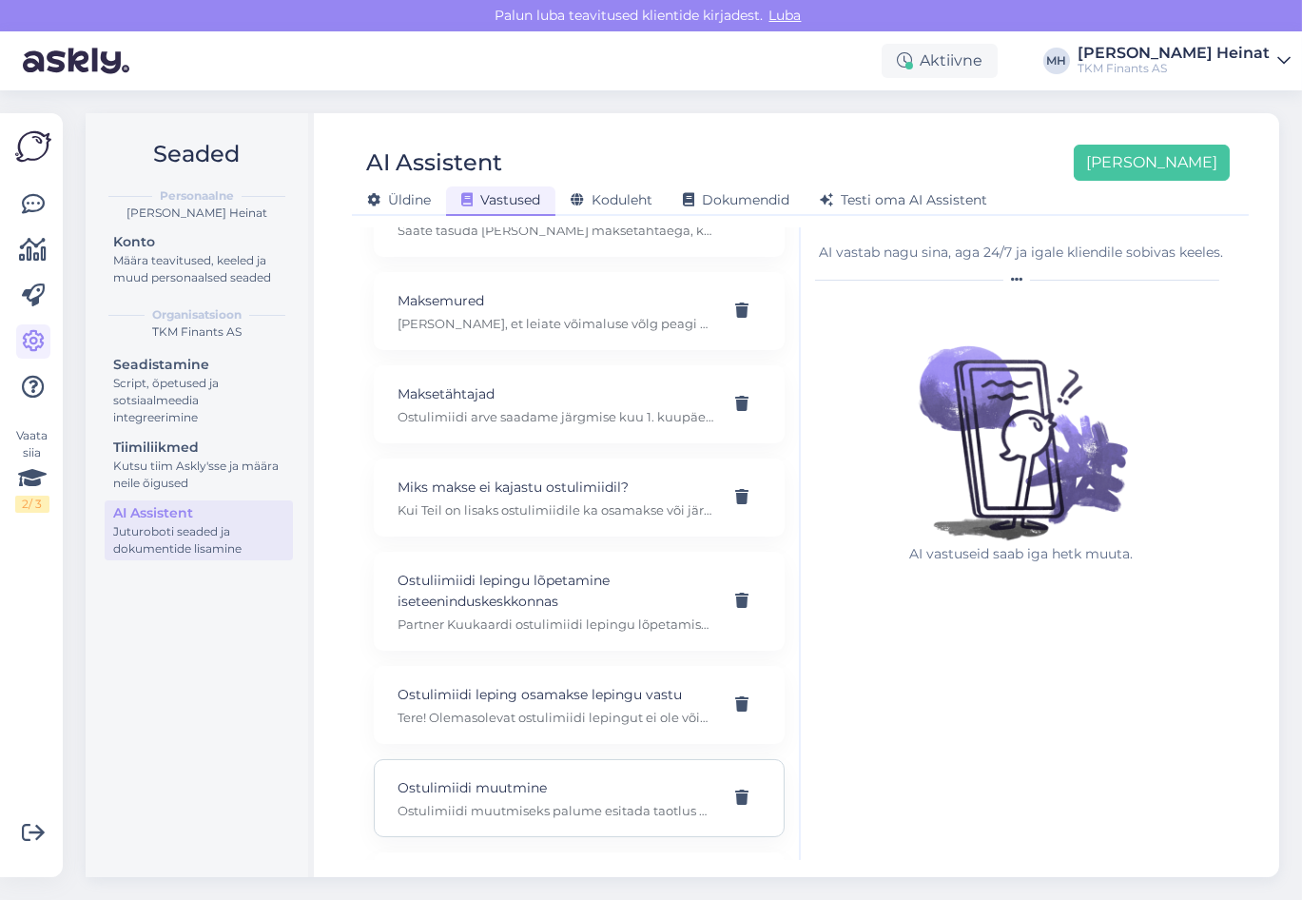
click at [538, 802] on p "Ostulimiidi muutmiseks palume esitada taotlus Partnerkaardi iseteeninduses aadr…" at bounding box center [557, 810] width 318 height 17
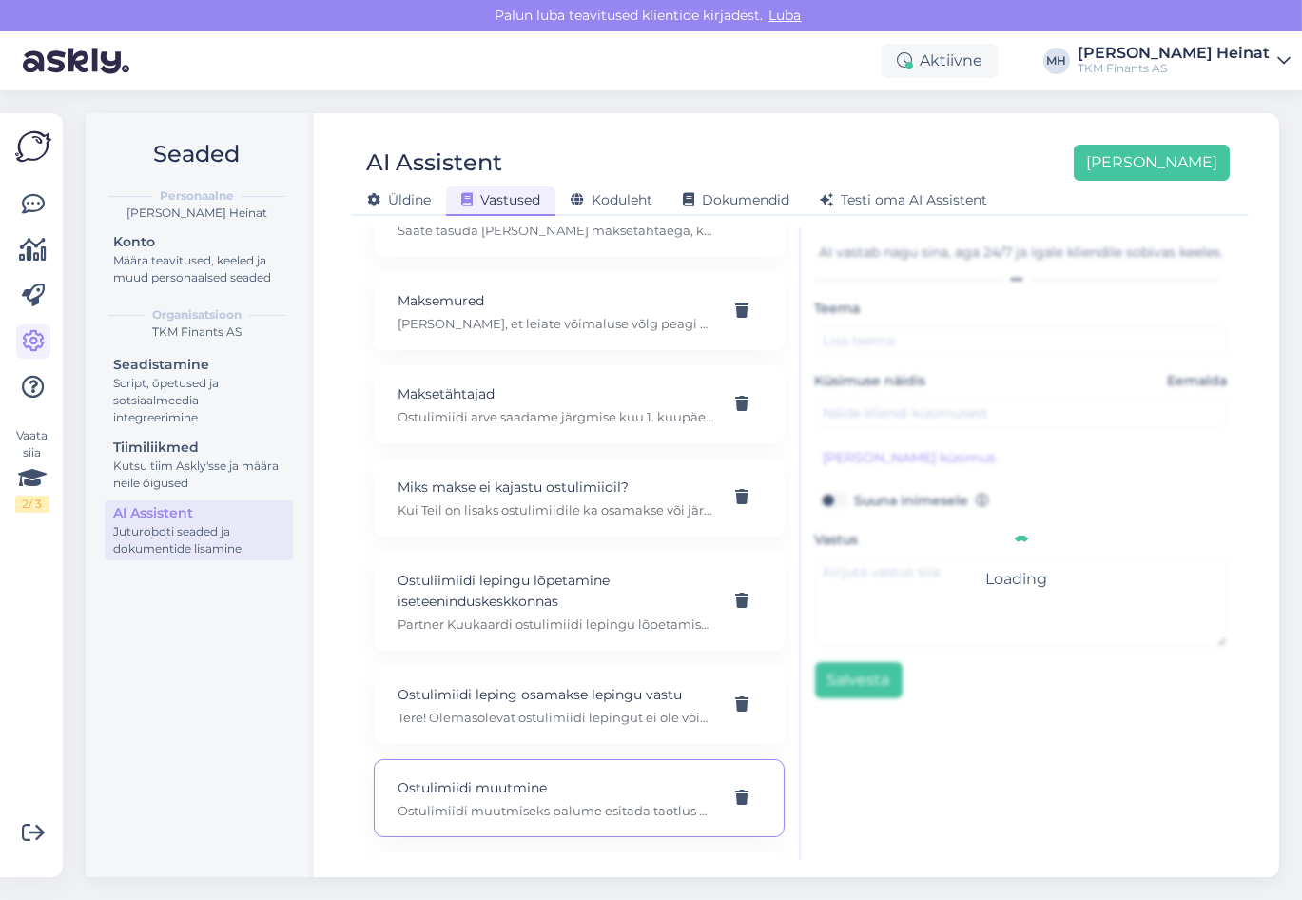
type input "Ostulimiidi muutmine"
type input "Kuidas muuta oma ostulimiiti?"
type textarea "Ostulimiidi muutmiseks palume esitada taotlus Partnerkaardi iseteeninduses aadr…"
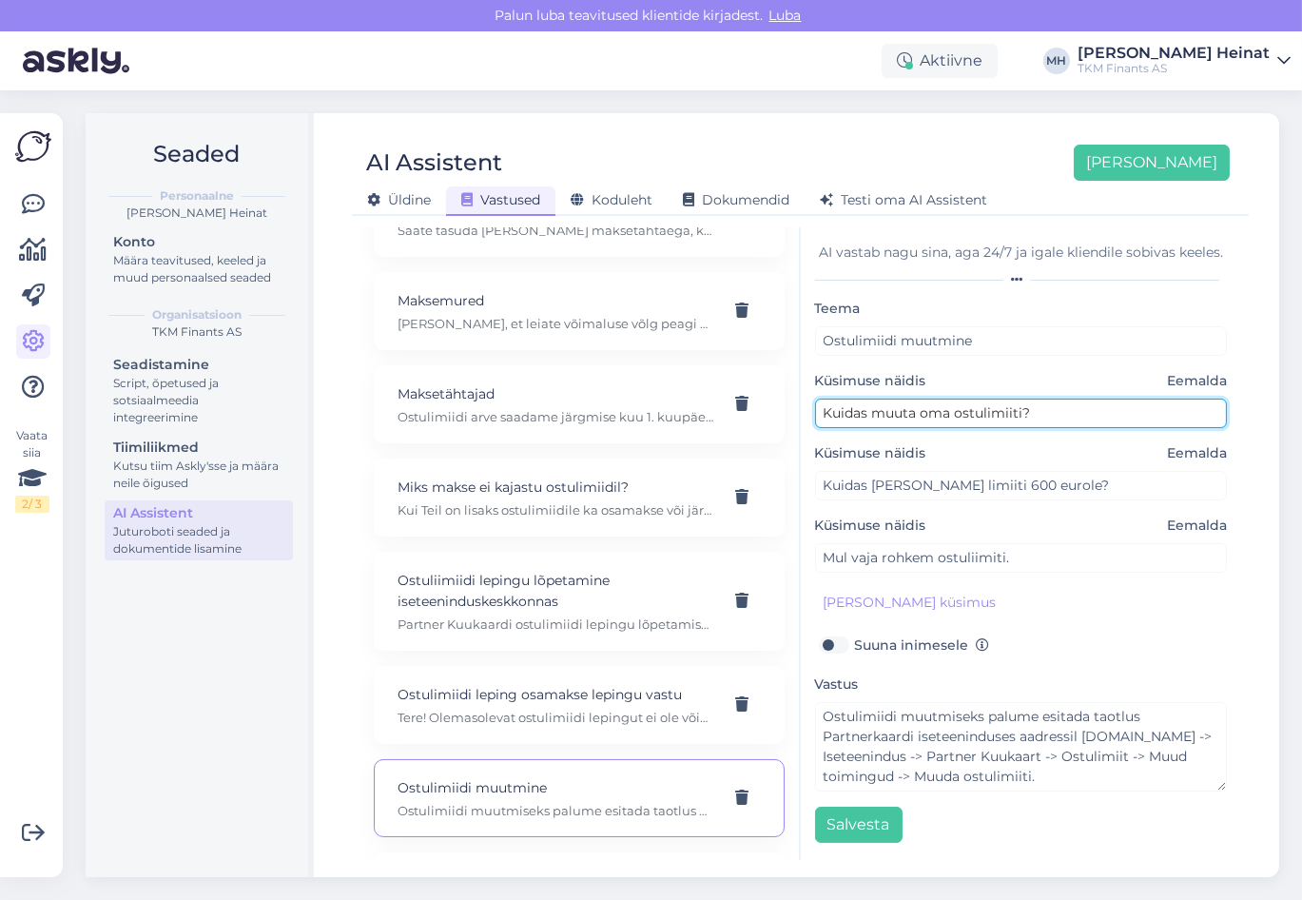
click at [936, 411] on input "Kuidas muuta oma ostulimiiti?" at bounding box center [1021, 412] width 413 height 29
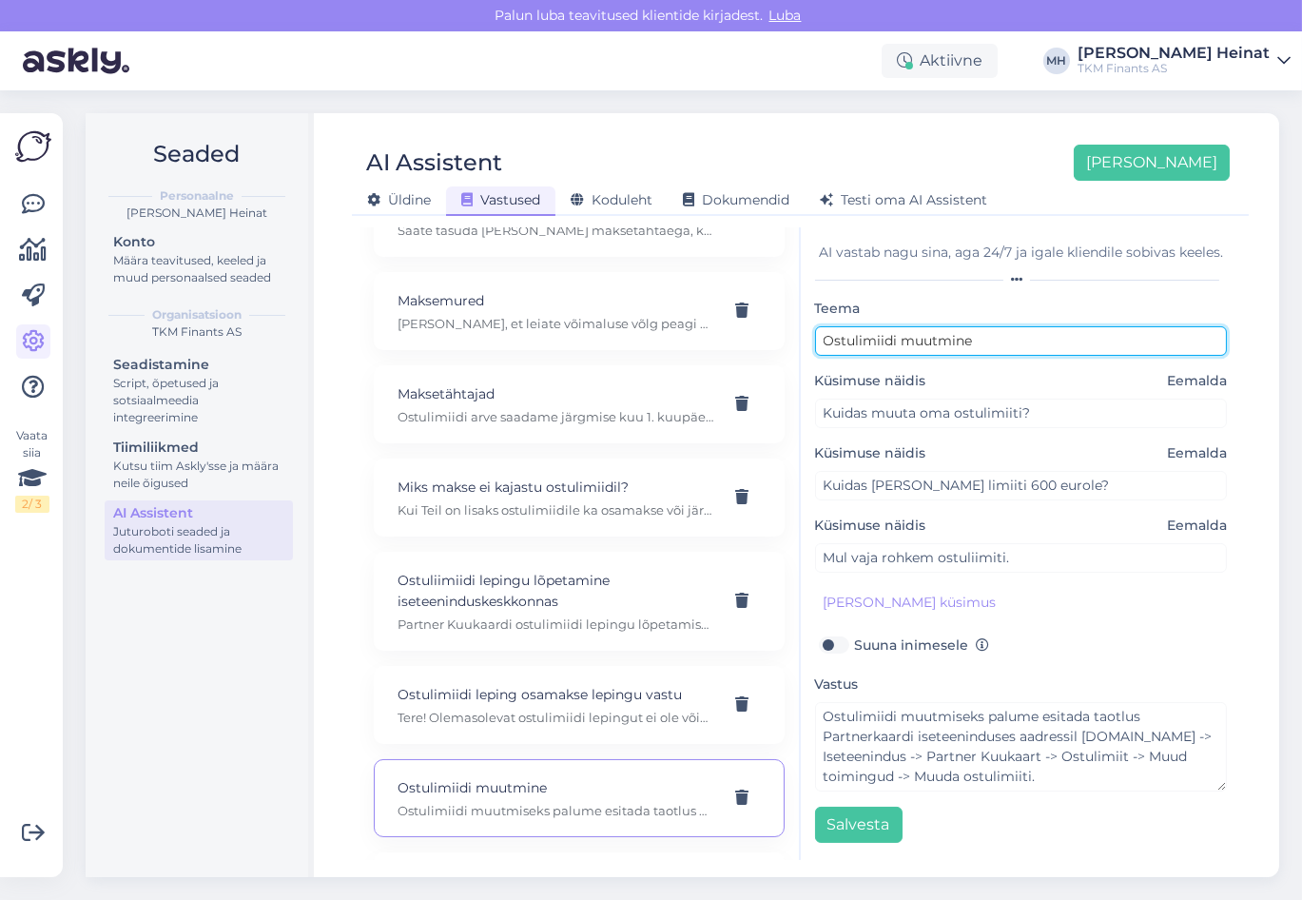
click at [929, 339] on input "Ostulimiidi muutmine" at bounding box center [1021, 340] width 413 height 29
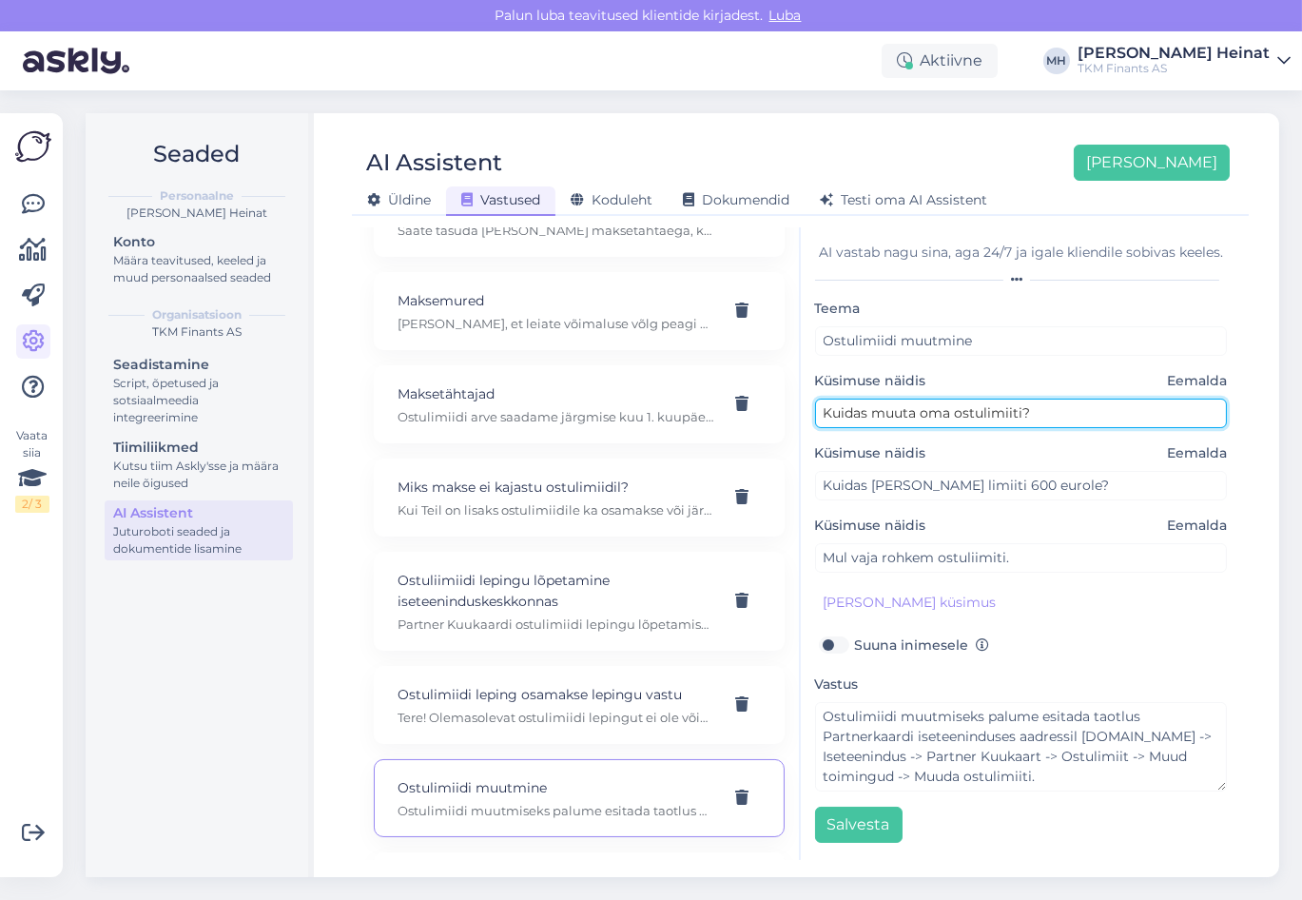
click at [926, 410] on input "Kuidas muuta oma ostulimiiti?" at bounding box center [1021, 412] width 413 height 29
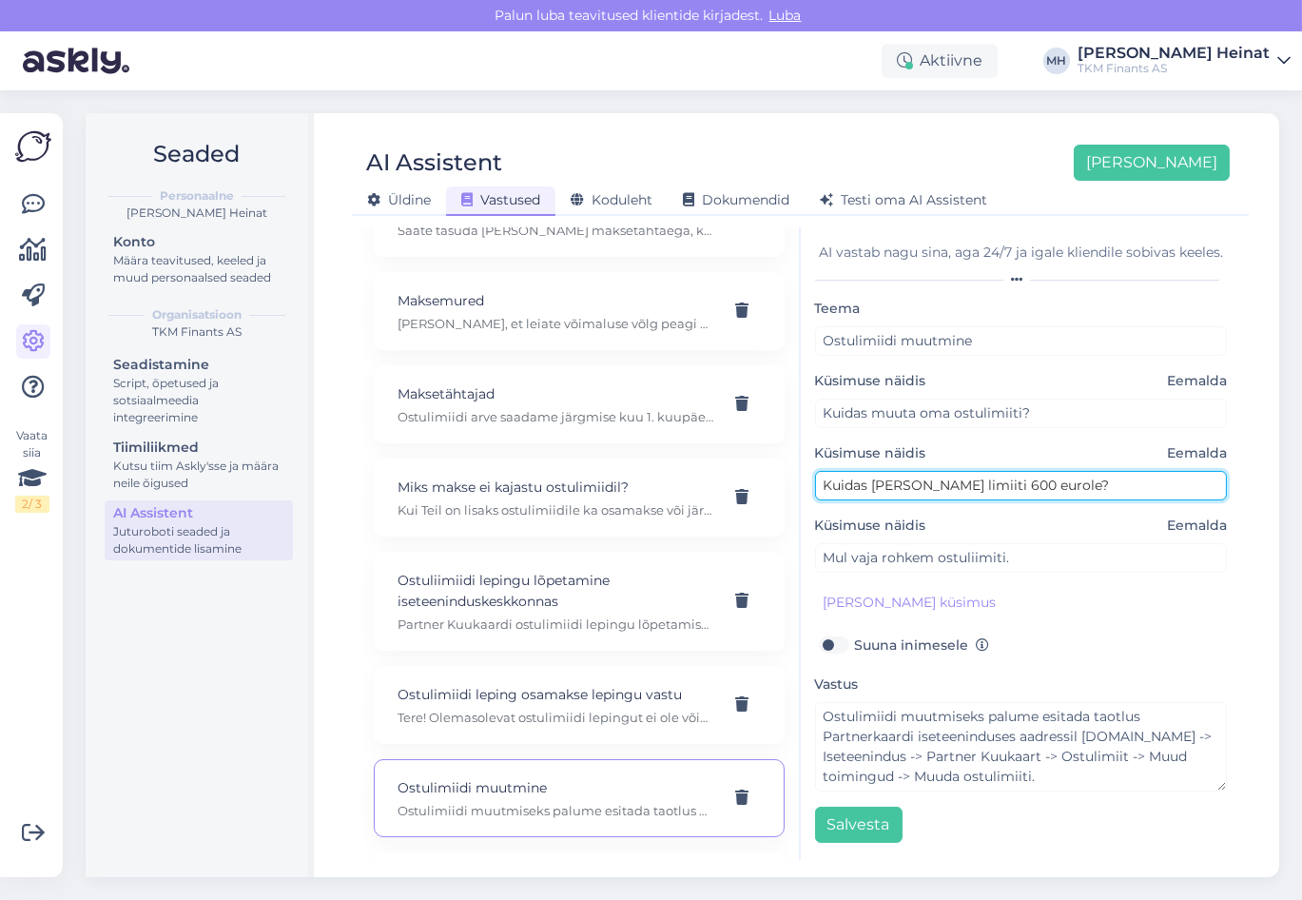
click at [912, 477] on input "Kuidas [PERSON_NAME] limiiti 600 eurole?" at bounding box center [1021, 485] width 413 height 29
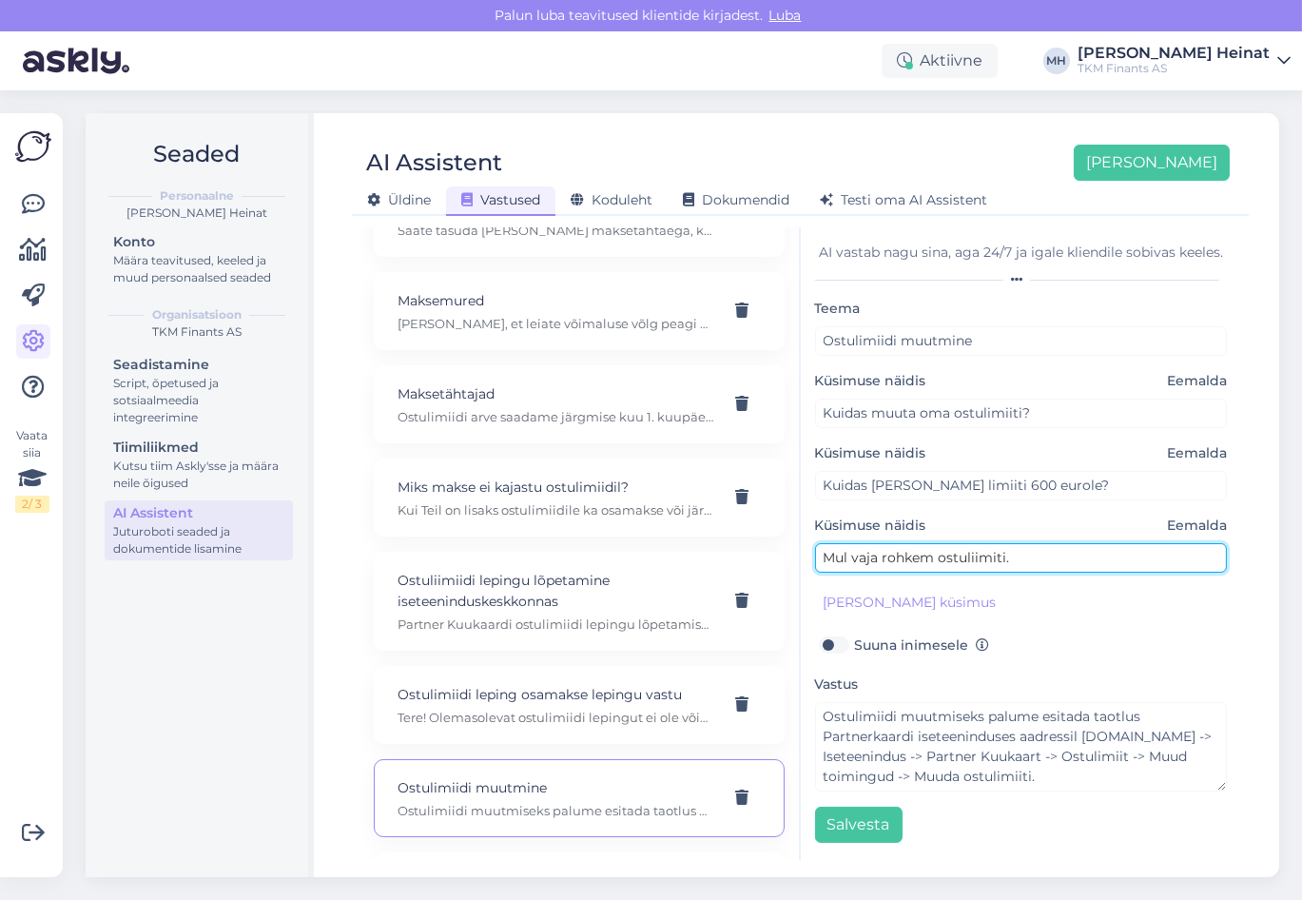
click at [913, 553] on input "Mul vaja rohkem ostuliimiti." at bounding box center [1021, 557] width 413 height 29
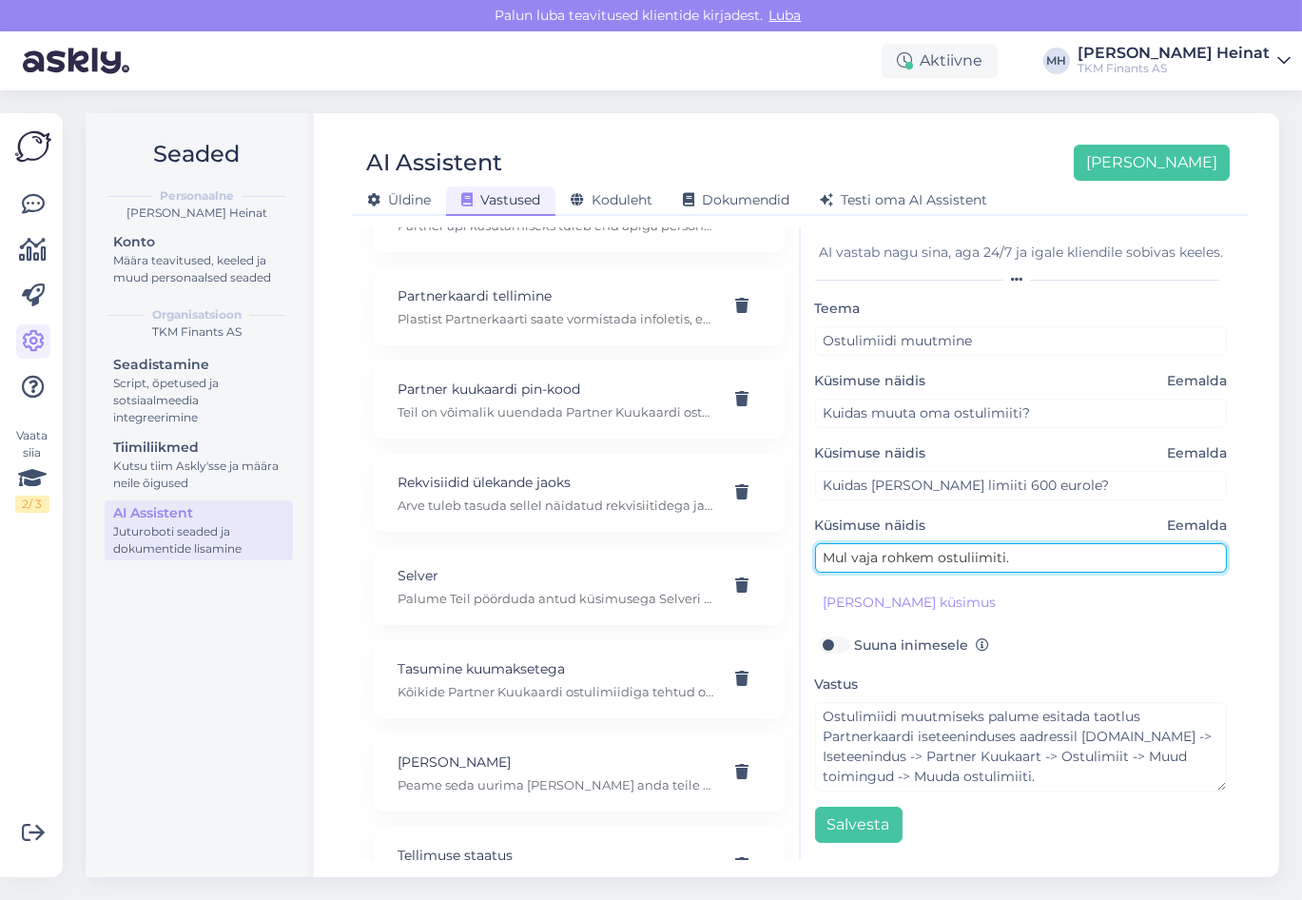
scroll to position [2194, 0]
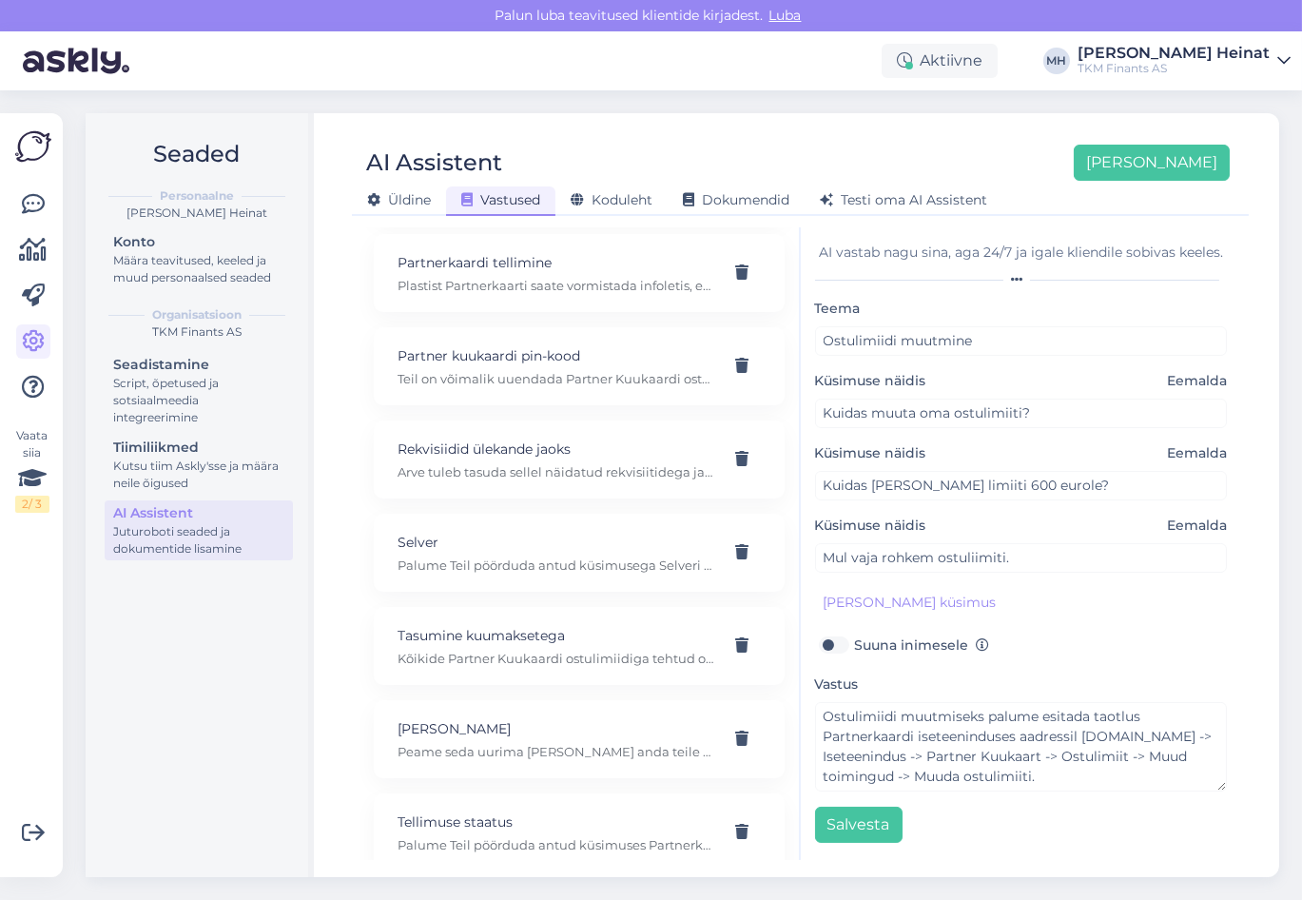
click at [936, 661] on div "Teema Ostulimiidi muutmine Küsimuse näidis Eemalda Kuidas muuta oma ostulimiiti…" at bounding box center [1021, 570] width 413 height 546
click at [23, 209] on icon at bounding box center [33, 204] width 23 height 23
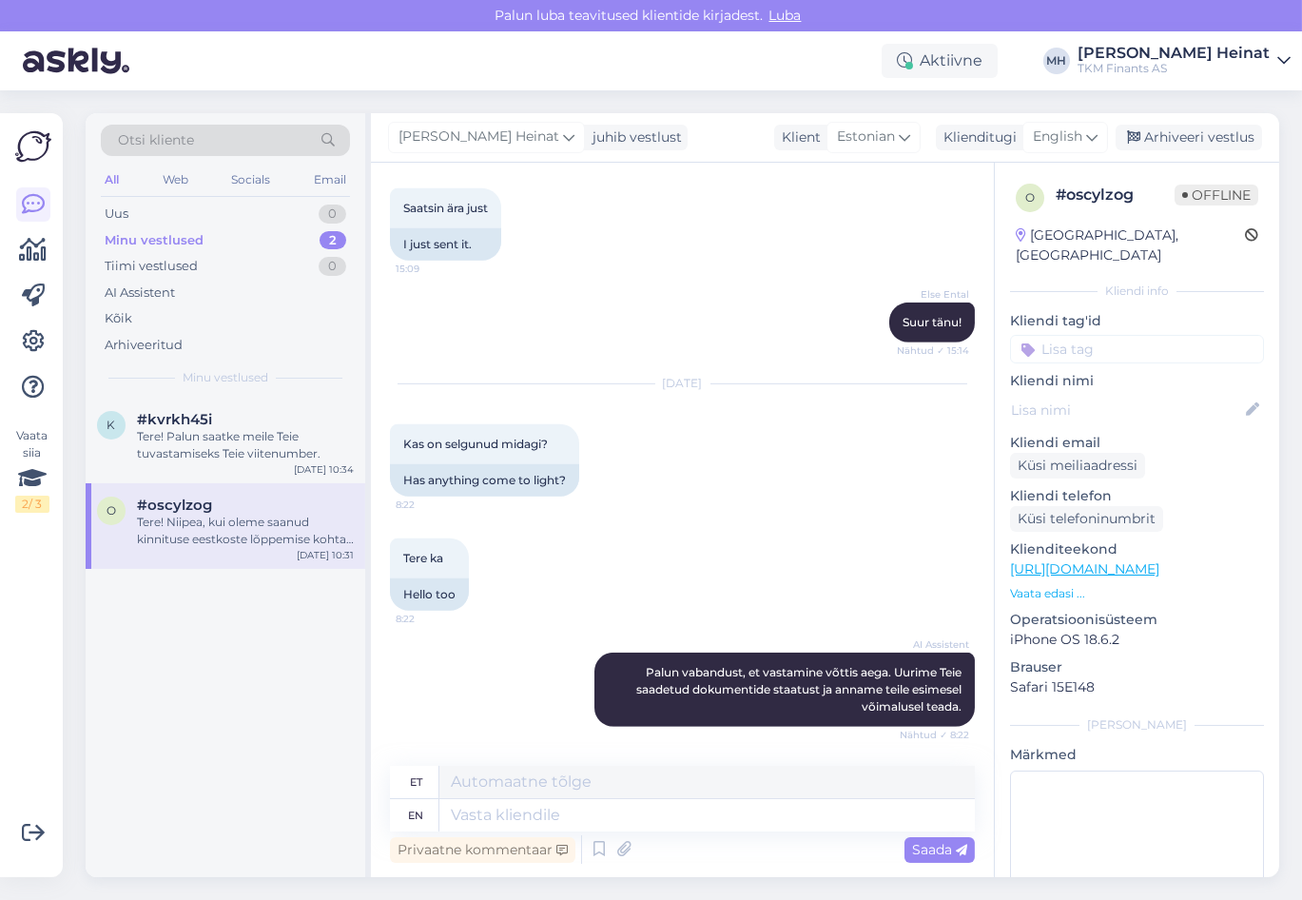
scroll to position [2172, 0]
